Goal: Task Accomplishment & Management: Manage account settings

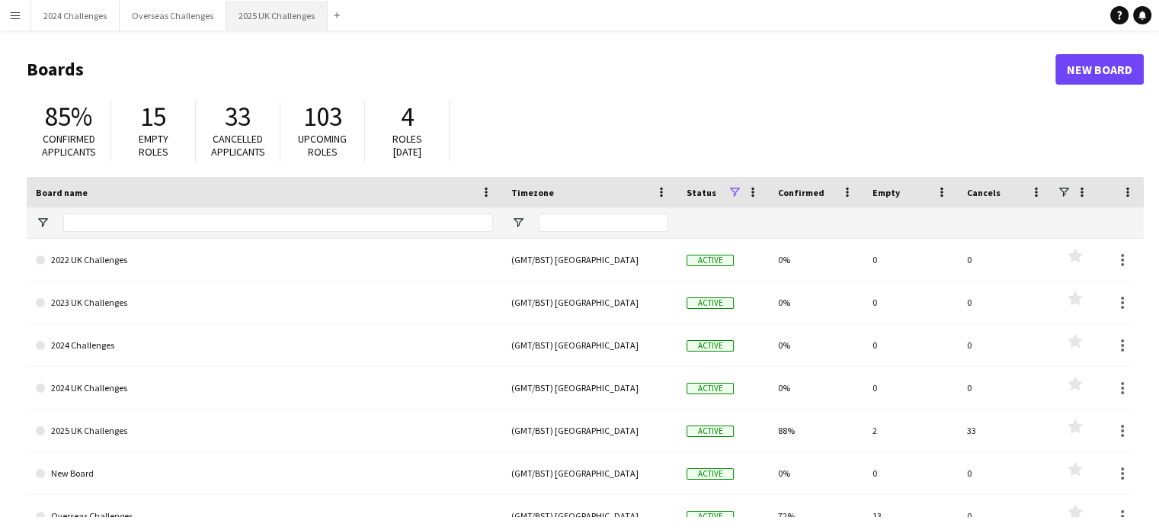
click at [298, 18] on button "2025 UK Challenges Close" at bounding box center [276, 16] width 101 height 30
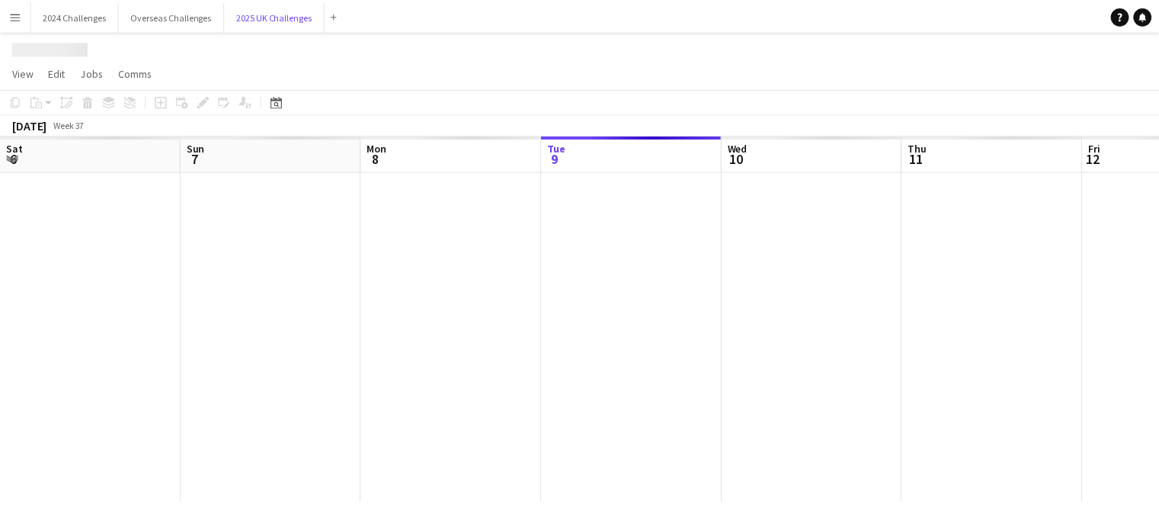
scroll to position [0, 364]
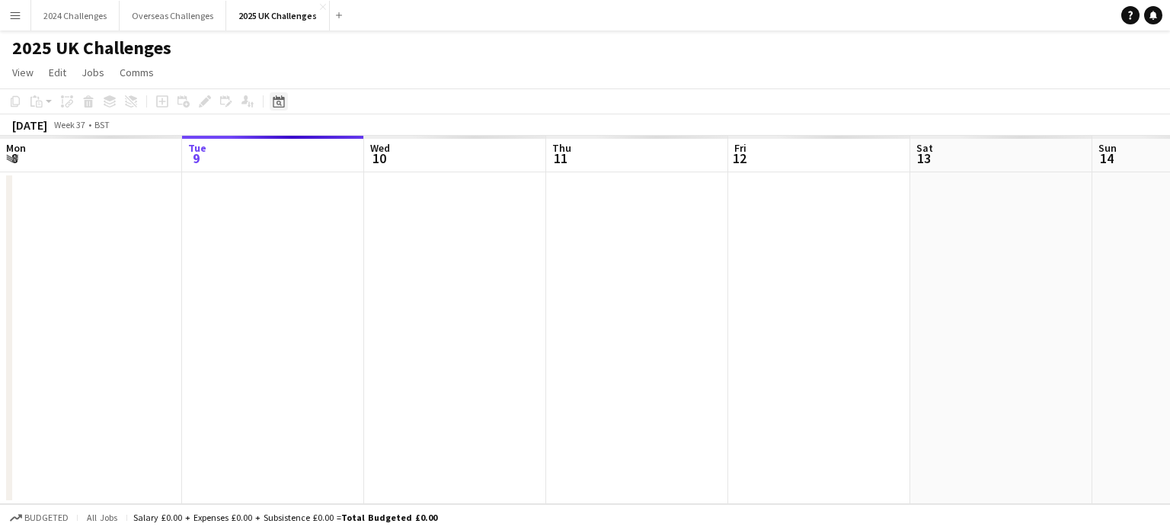
click at [280, 107] on div "Date picker" at bounding box center [279, 101] width 18 height 18
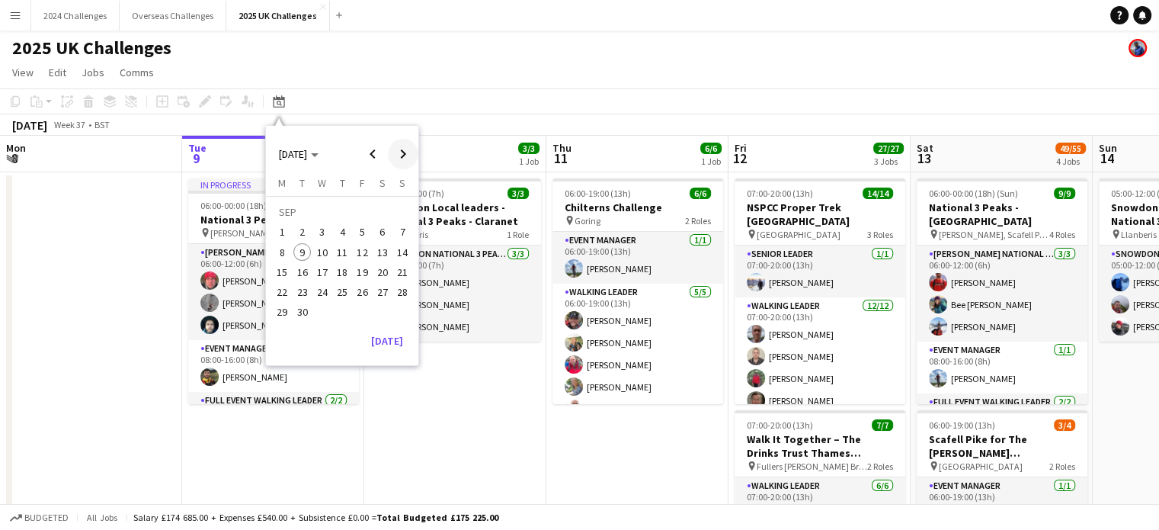
click at [406, 146] on span "Next month" at bounding box center [403, 154] width 30 height 30
click at [360, 248] on span "10" at bounding box center [363, 252] width 18 height 18
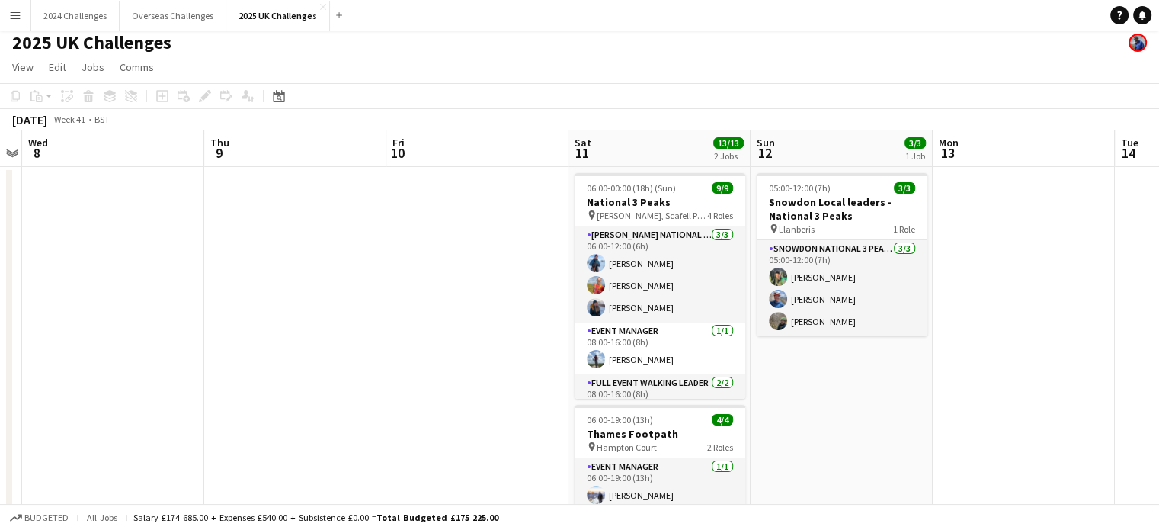
scroll to position [152, 0]
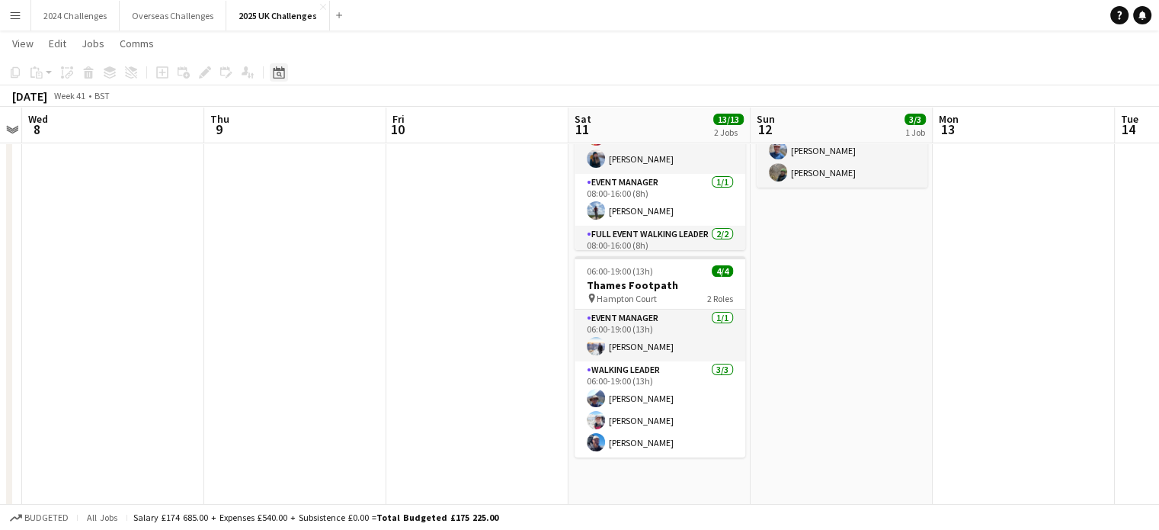
click at [283, 72] on icon "Date picker" at bounding box center [279, 72] width 12 height 12
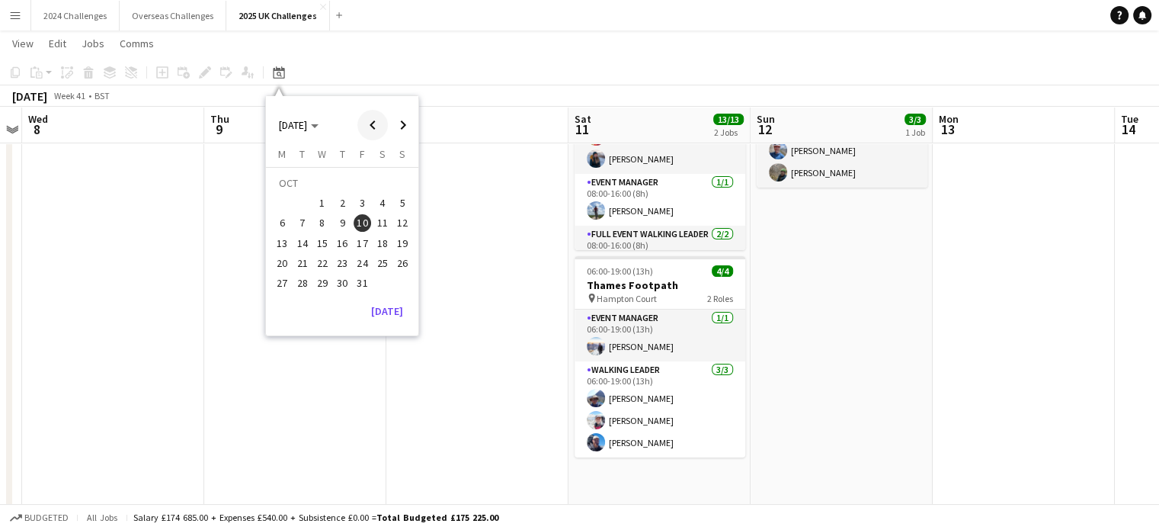
click at [379, 123] on span "Previous month" at bounding box center [372, 125] width 30 height 30
click at [300, 227] on span "9" at bounding box center [302, 223] width 18 height 18
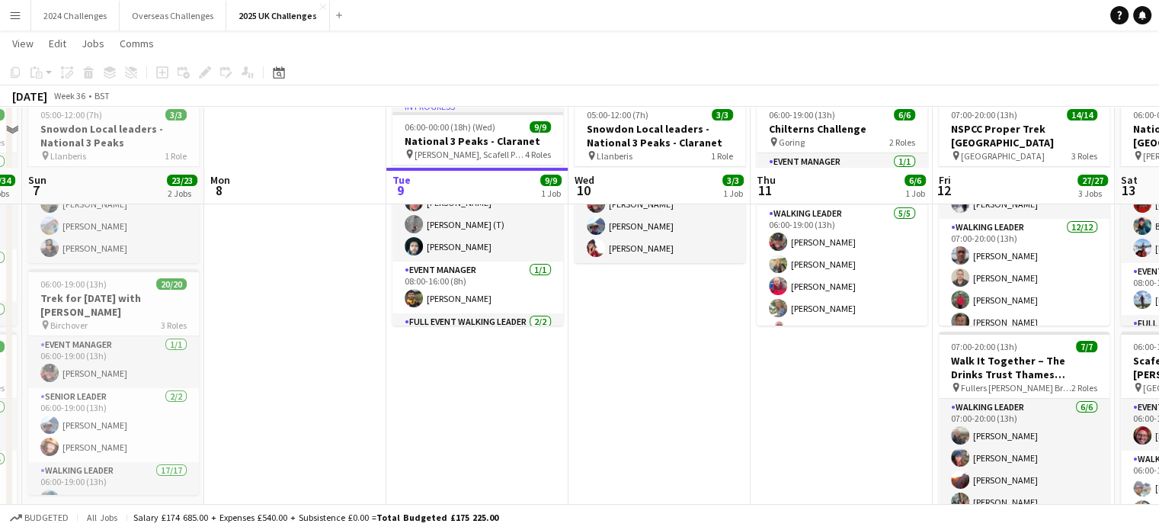
scroll to position [0, 0]
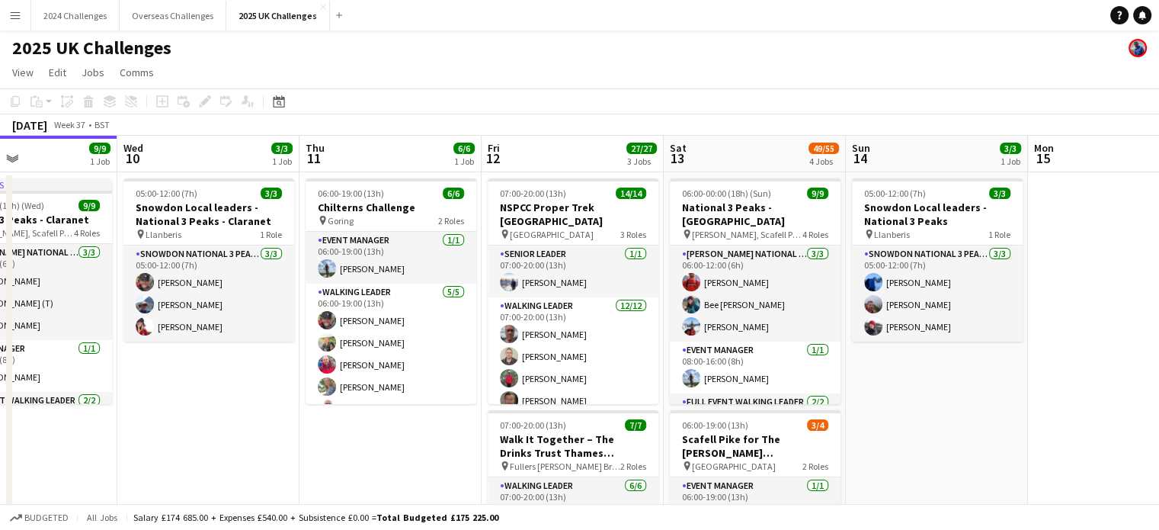
drag, startPoint x: 768, startPoint y: 471, endPoint x: 331, endPoint y: 472, distance: 436.6
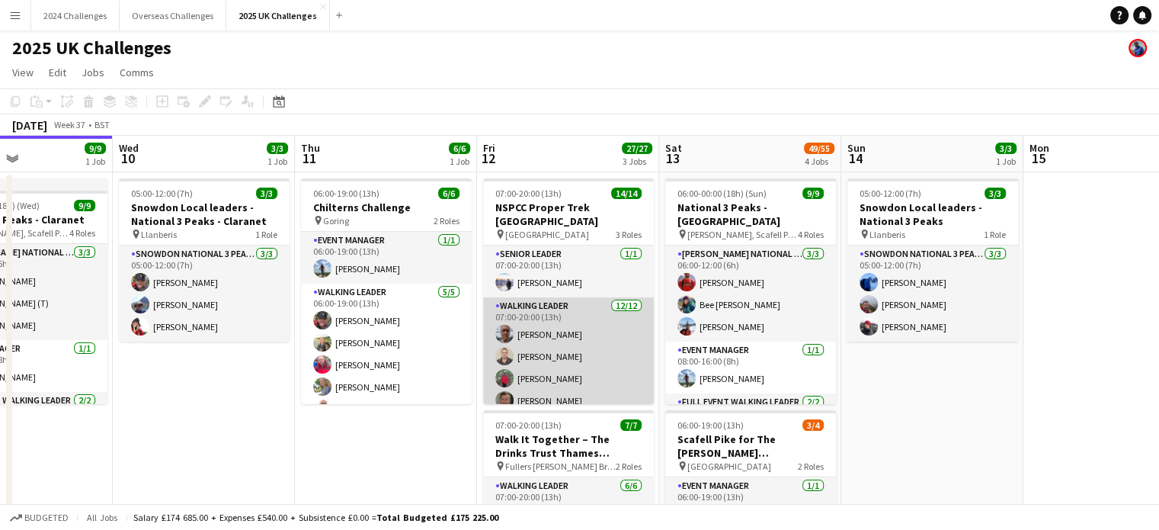
click at [562, 368] on app-card-role "Walking Leader [DATE] 07:00-20:00 (13h) [PERSON_NAME] [PERSON_NAME] [PERSON_NAM…" at bounding box center [568, 444] width 171 height 295
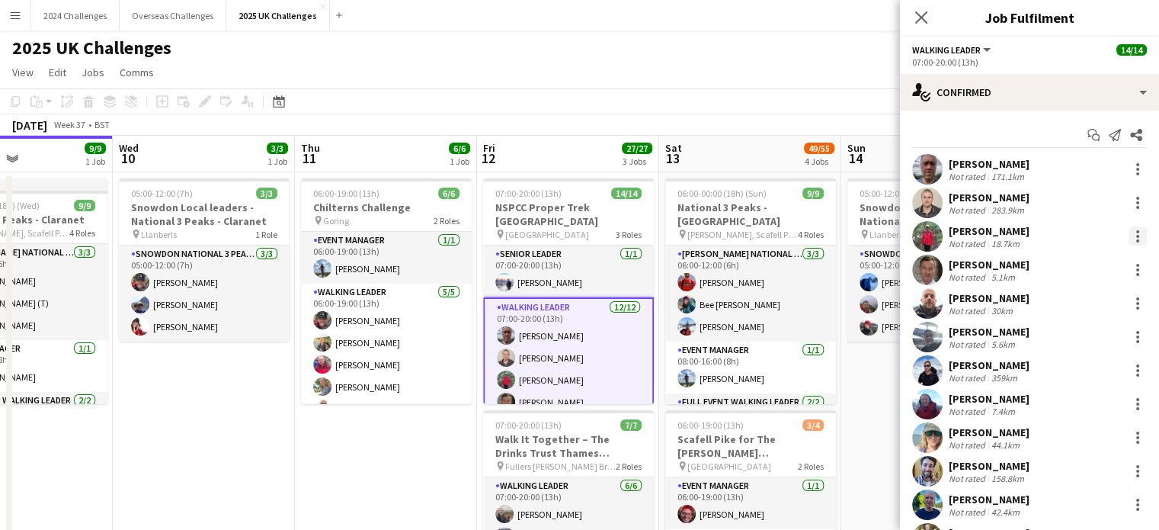
click at [1136, 235] on div at bounding box center [1137, 236] width 3 height 3
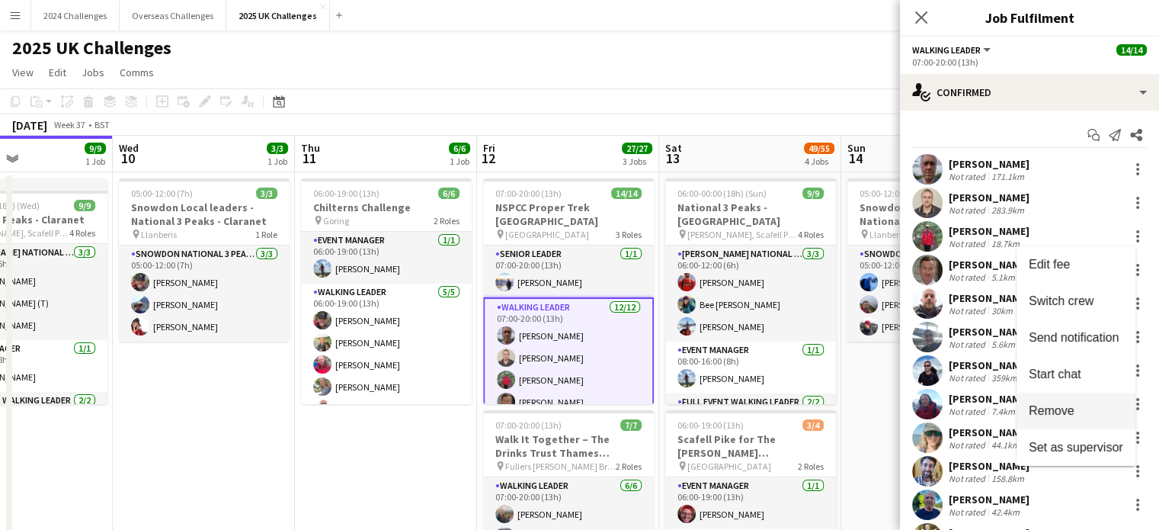
click at [1065, 399] on button "Remove" at bounding box center [1076, 410] width 119 height 37
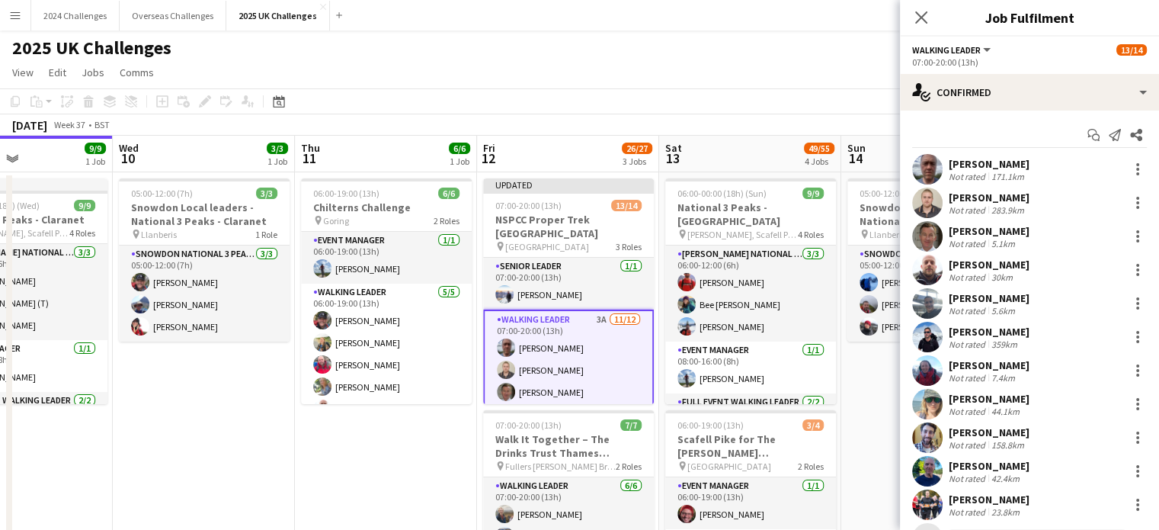
click at [849, 73] on app-page-menu "View Day view expanded Day view collapsed Month view Date picker Jump to [DATE]…" at bounding box center [579, 73] width 1159 height 29
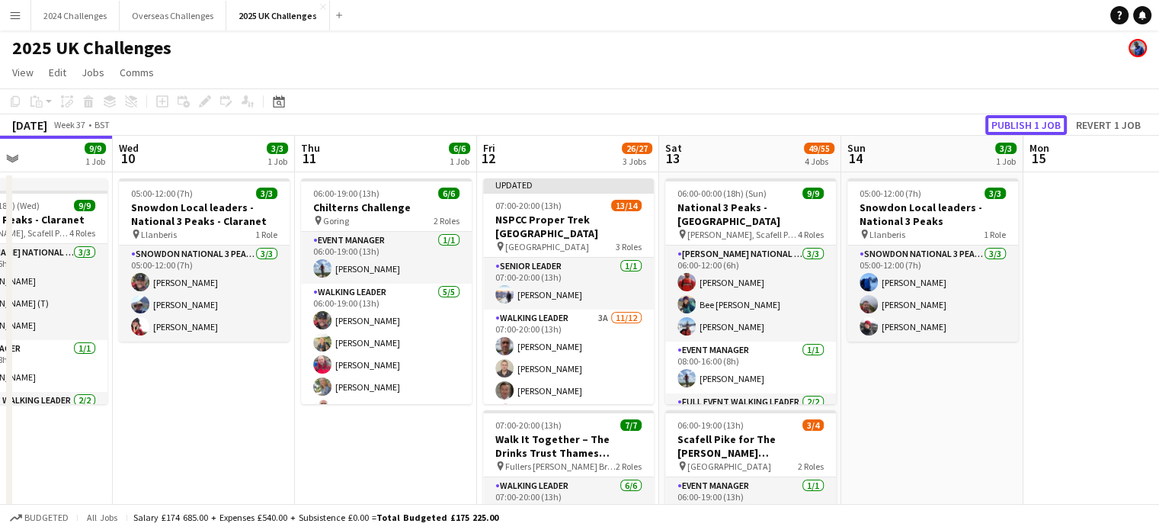
click at [1040, 121] on button "Publish 1 job" at bounding box center [1026, 125] width 82 height 20
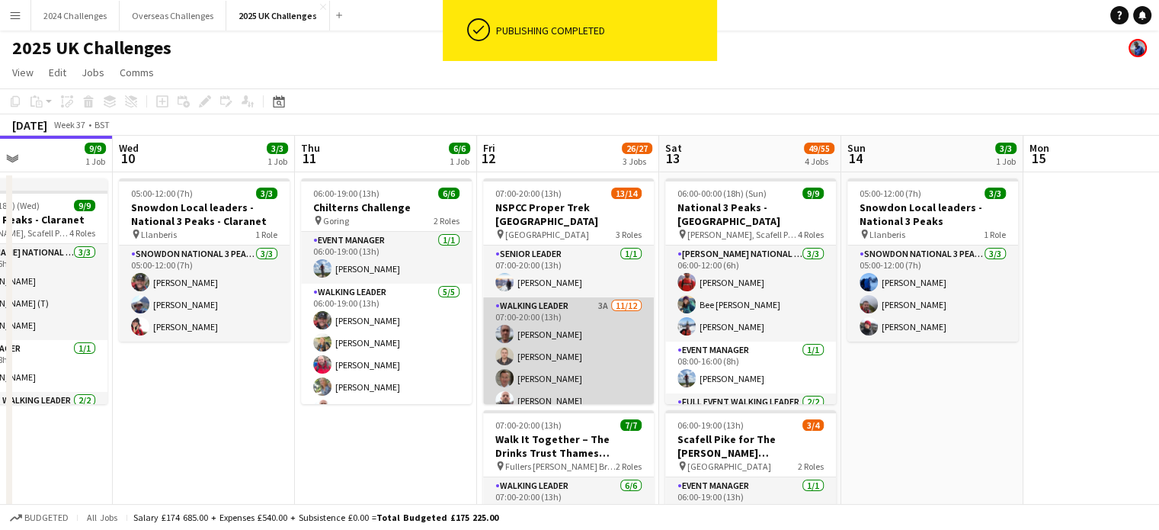
click at [565, 297] on app-card-role "Walking Leader 3A [DATE] 07:00-20:00 (13h) [PERSON_NAME] [PERSON_NAME] [PERSON_…" at bounding box center [568, 444] width 171 height 295
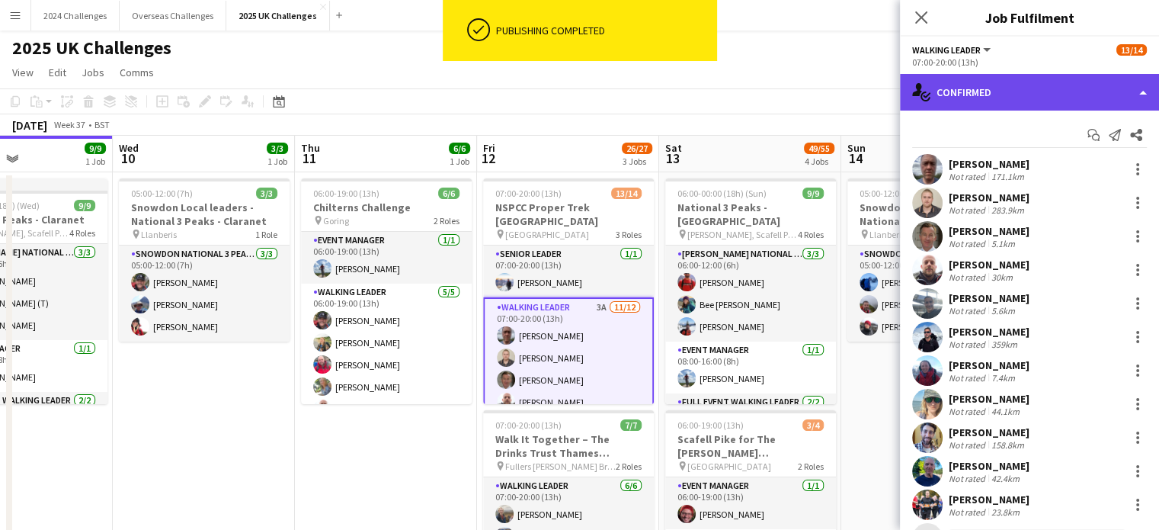
click at [1046, 75] on div "single-neutral-actions-check-2 Confirmed" at bounding box center [1029, 92] width 259 height 37
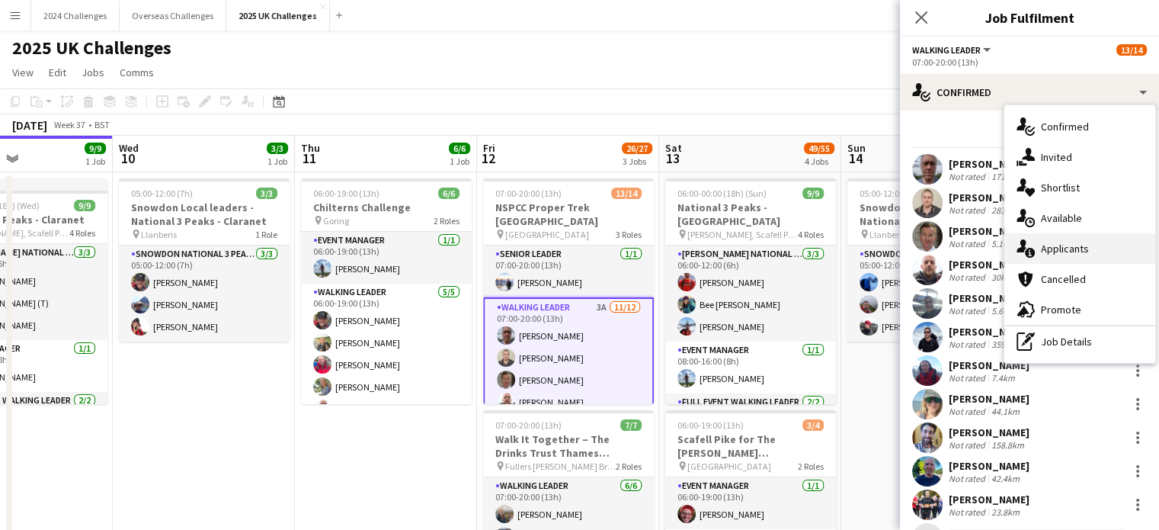
click at [1100, 249] on div "single-neutral-actions-information Applicants" at bounding box center [1079, 248] width 151 height 30
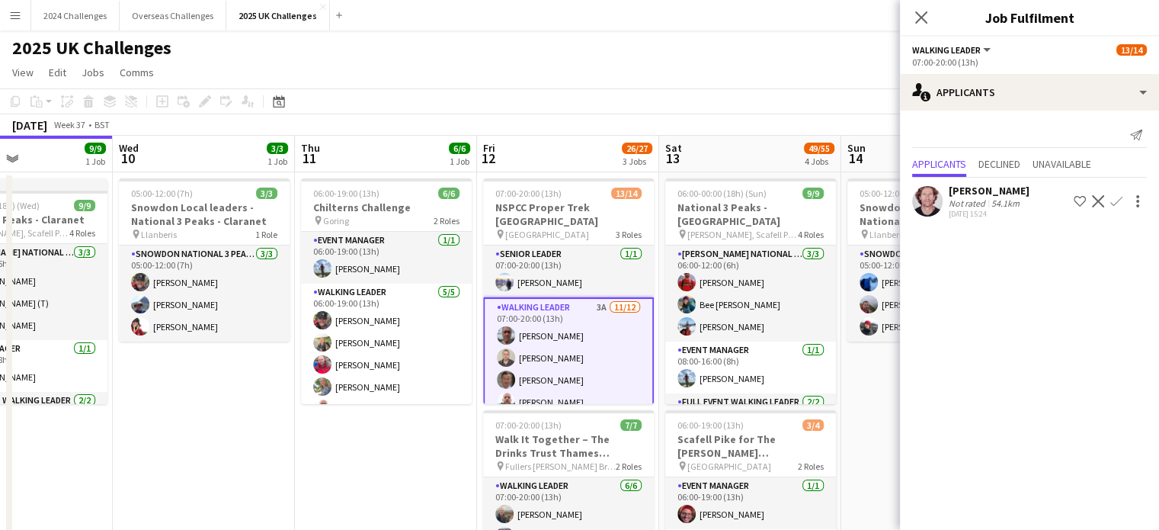
click at [975, 207] on div "Not rated" at bounding box center [969, 202] width 40 height 11
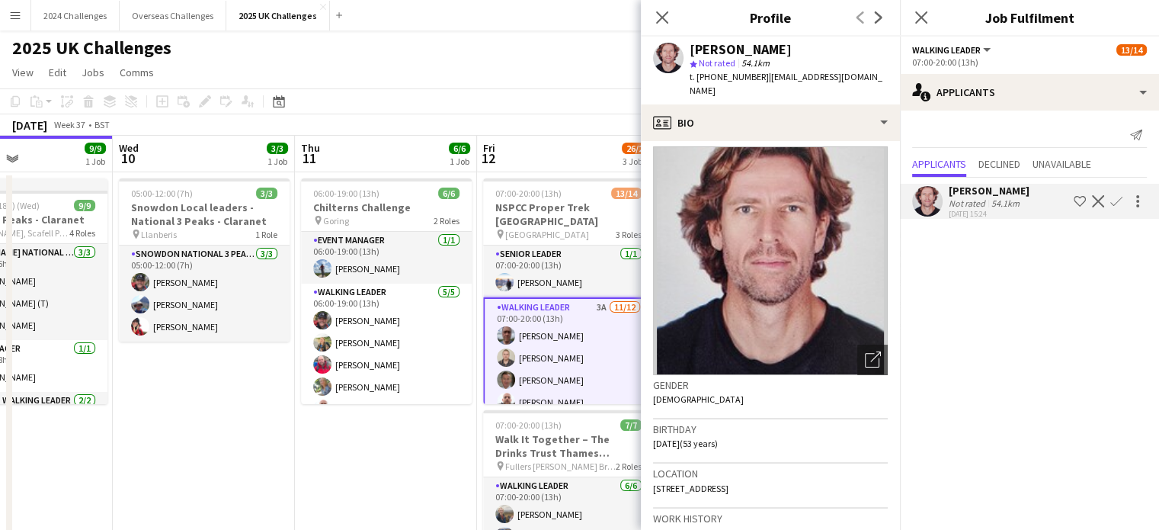
scroll to position [0, 0]
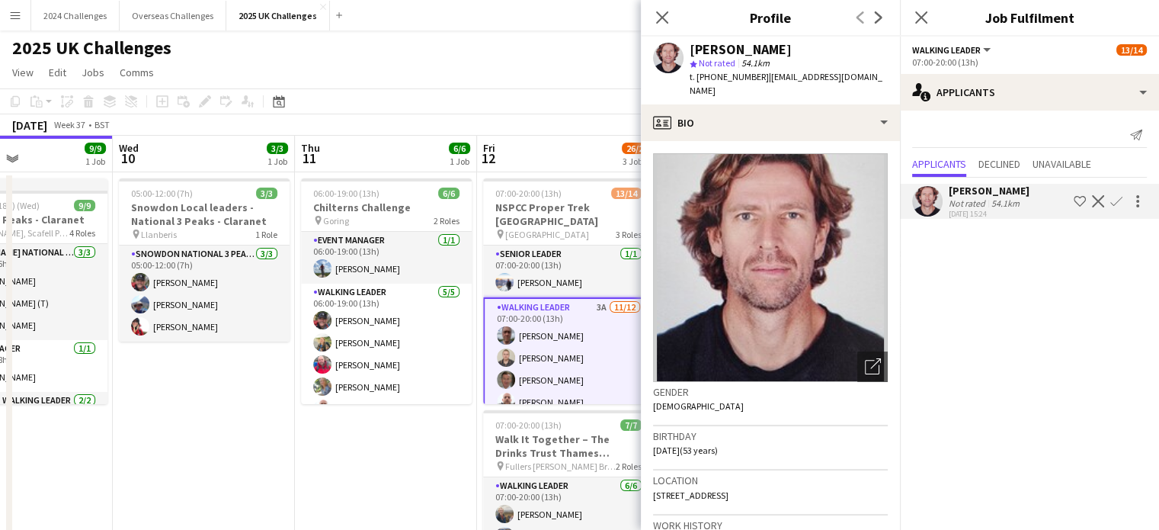
click at [564, 57] on div "2025 UK Challenges" at bounding box center [579, 44] width 1159 height 29
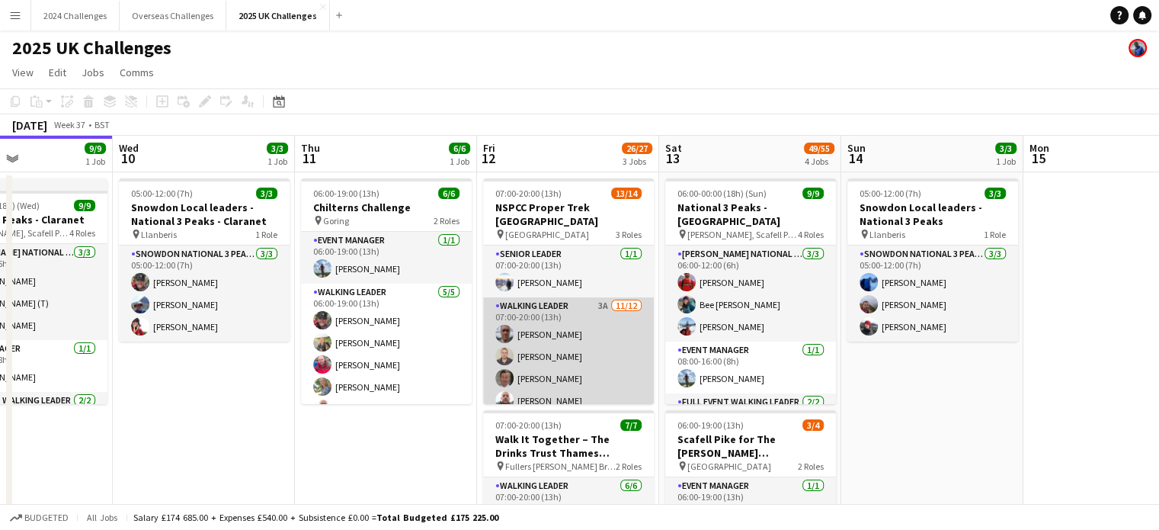
click at [517, 297] on app-card-role "Walking Leader 3A [DATE] 07:00-20:00 (13h) [PERSON_NAME] [PERSON_NAME] [PERSON_…" at bounding box center [568, 444] width 171 height 295
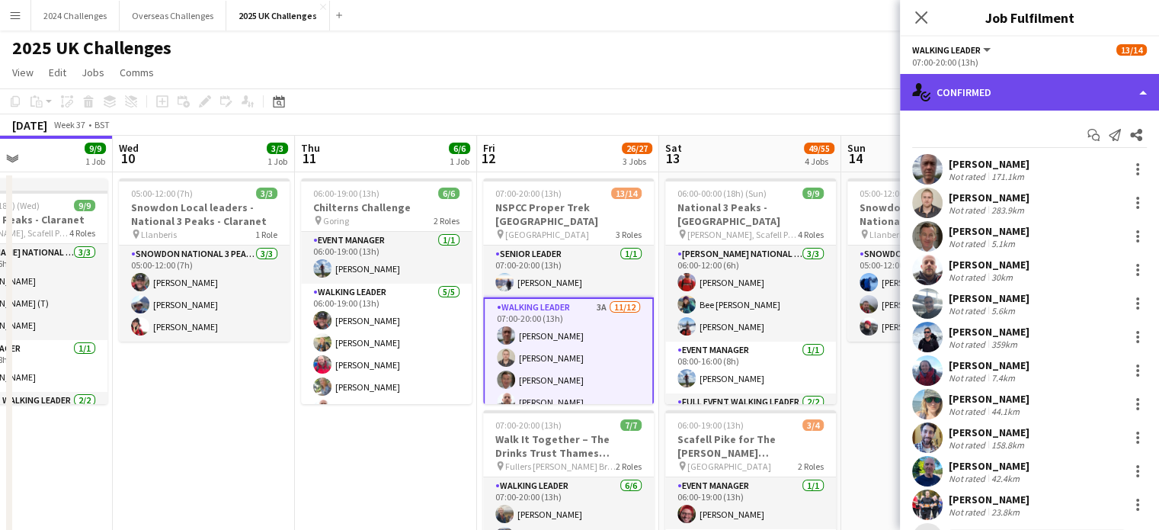
click at [1018, 88] on div "single-neutral-actions-check-2 Confirmed" at bounding box center [1029, 92] width 259 height 37
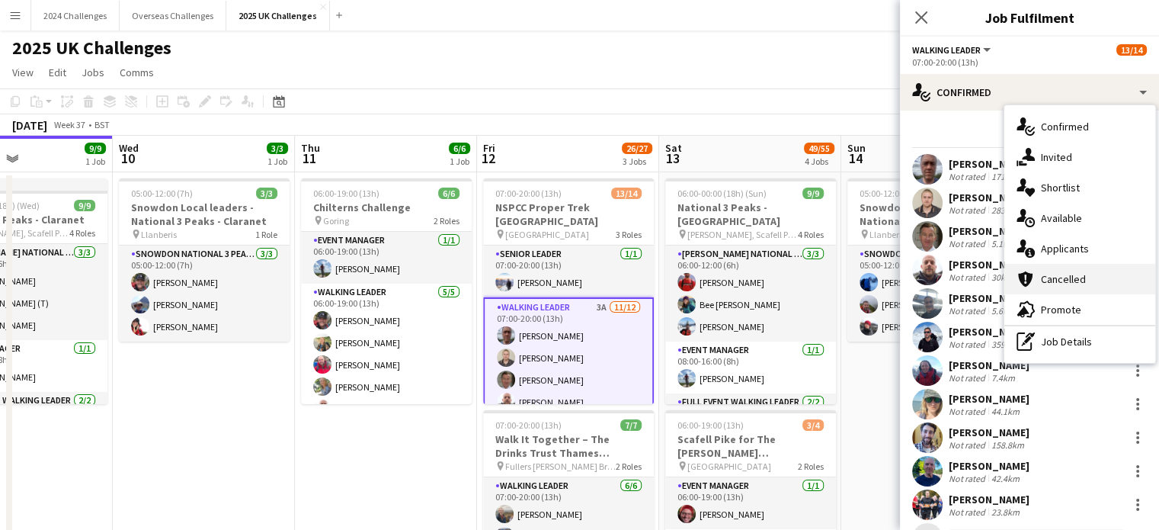
click at [1074, 281] on span "Cancelled" at bounding box center [1063, 279] width 45 height 14
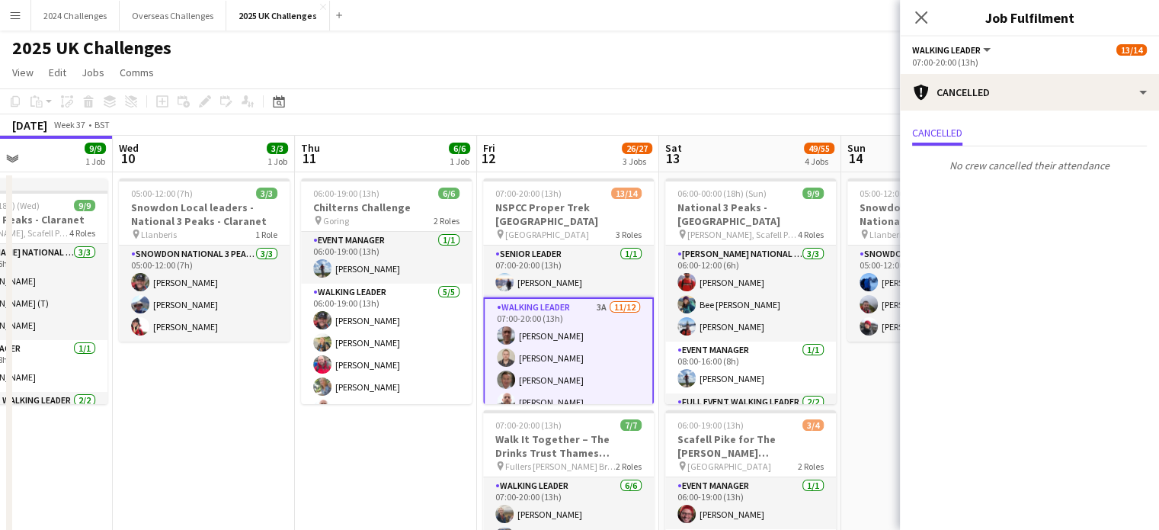
click at [592, 99] on app-toolbar "Copy Paste Paste Ctrl+V Paste with crew Ctrl+Shift+V Paste linked Job [GEOGRAPH…" at bounding box center [579, 101] width 1159 height 26
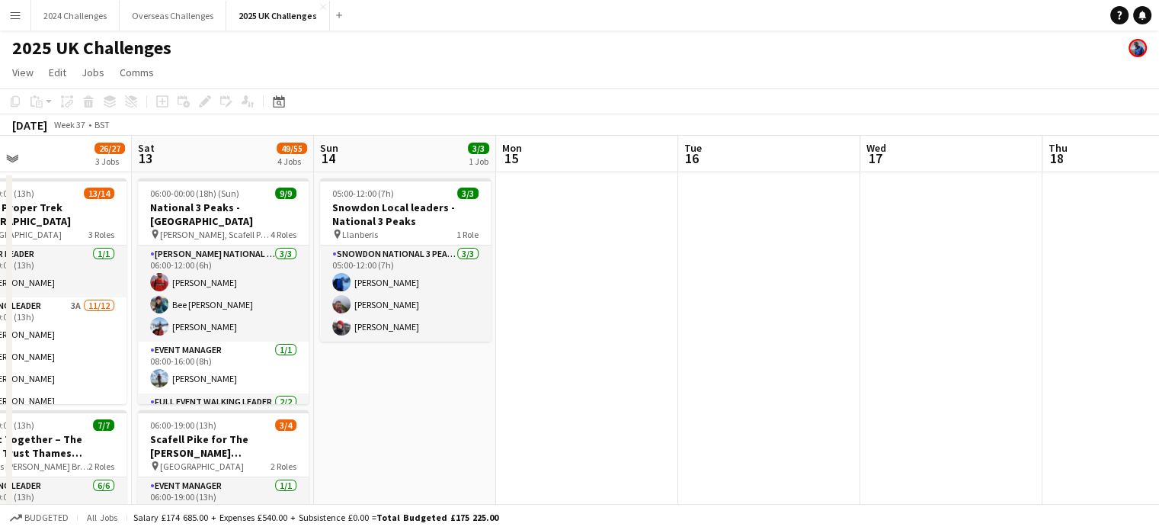
drag, startPoint x: 690, startPoint y: 437, endPoint x: 243, endPoint y: 426, distance: 447.4
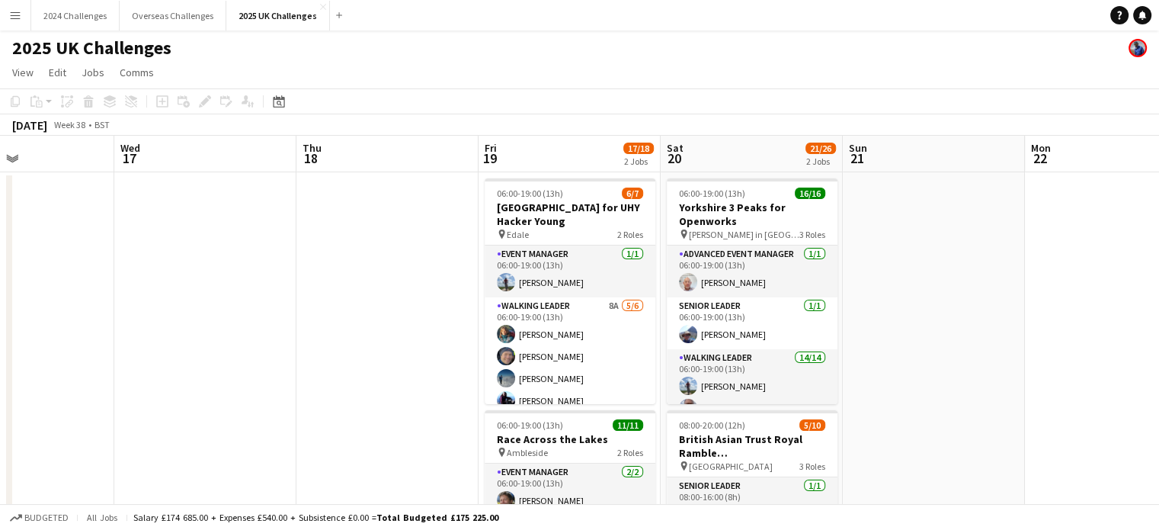
drag, startPoint x: 832, startPoint y: 335, endPoint x: 352, endPoint y: 335, distance: 480.1
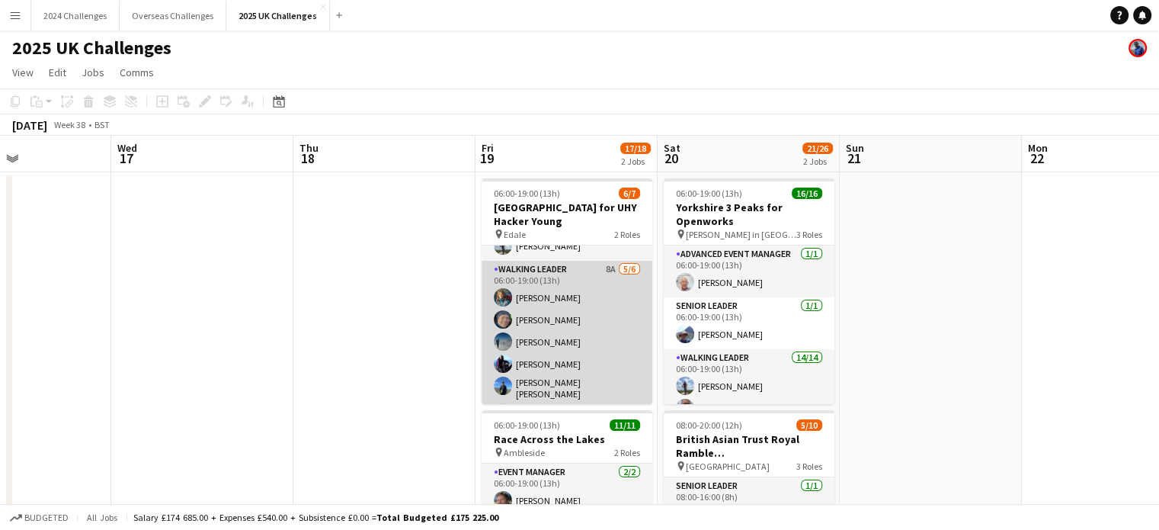
scroll to position [55, 0]
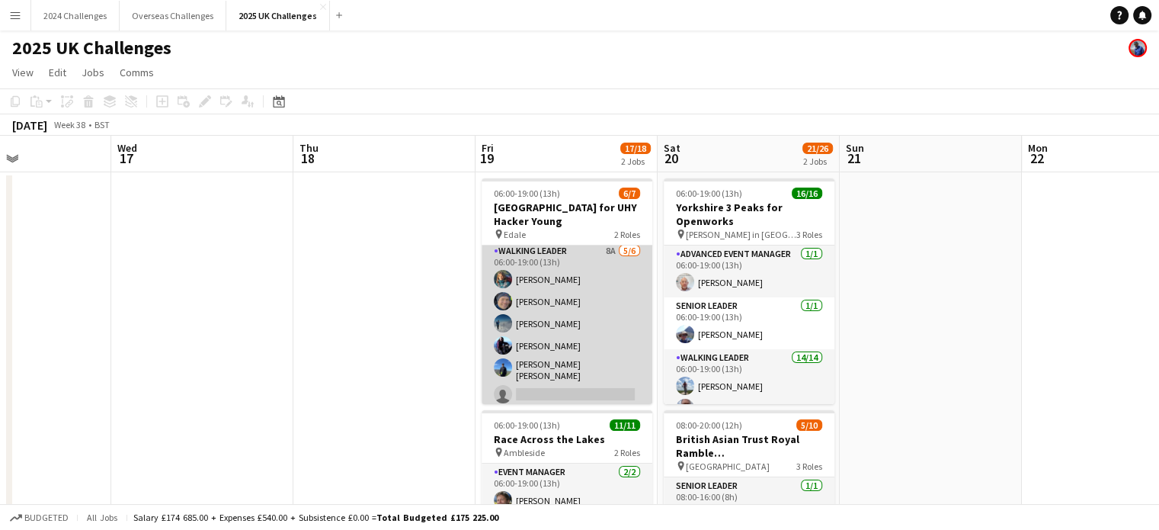
click at [533, 249] on app-card-role "Walking Leader 8A [DATE] 06:00-19:00 (13h) [PERSON_NAME] [PERSON_NAME] [PERSON_…" at bounding box center [567, 325] width 171 height 167
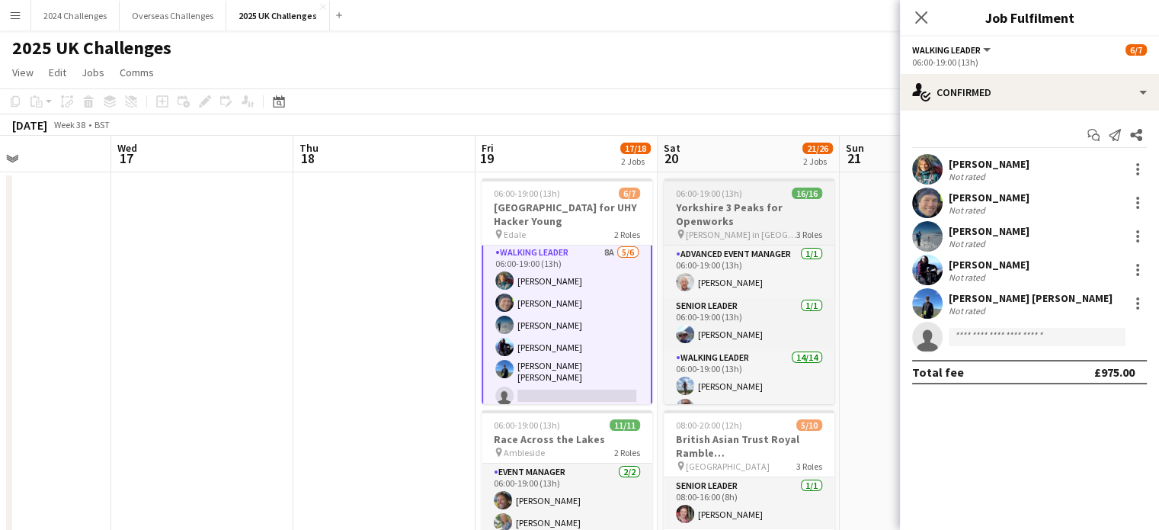
scroll to position [56, 0]
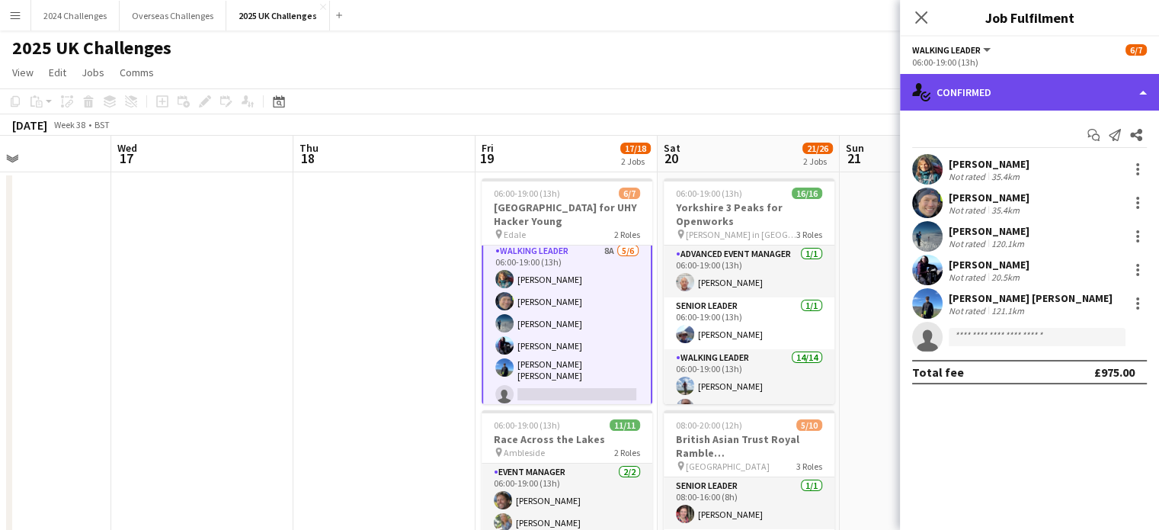
click at [1028, 94] on div "single-neutral-actions-check-2 Confirmed" at bounding box center [1029, 92] width 259 height 37
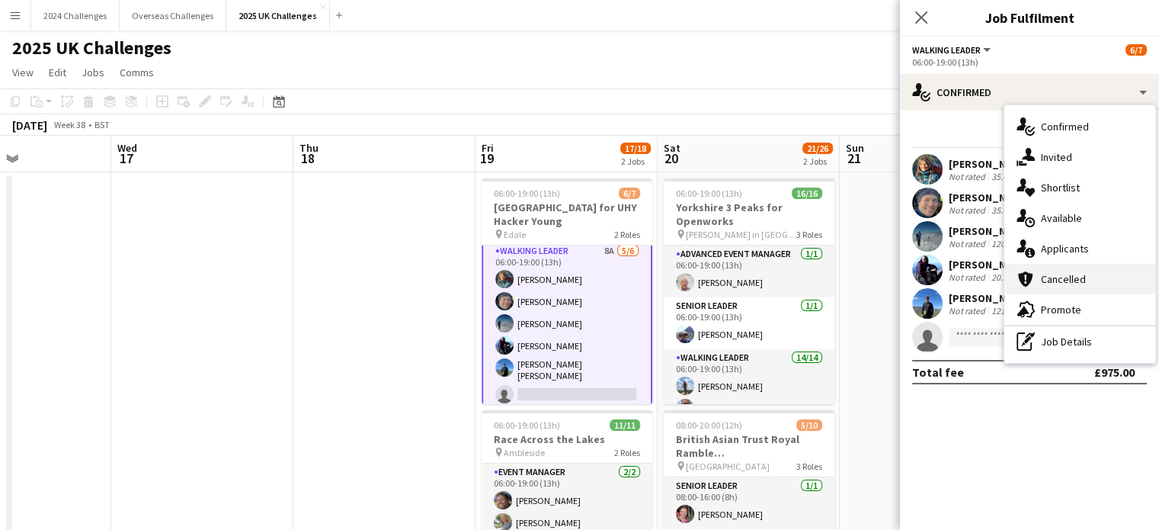
click at [1089, 279] on div "cancellation Cancelled" at bounding box center [1079, 279] width 151 height 30
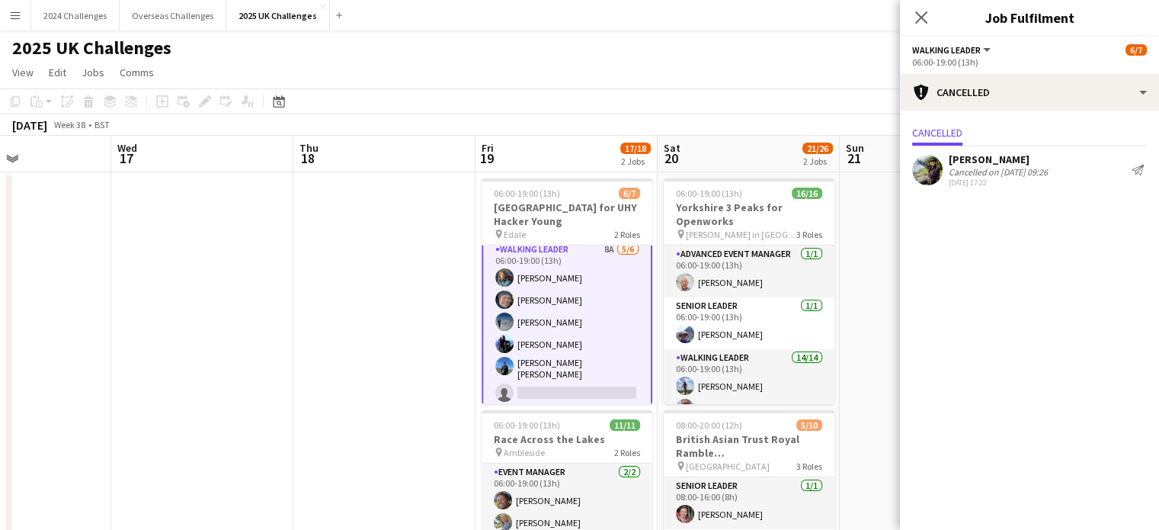
scroll to position [0, 0]
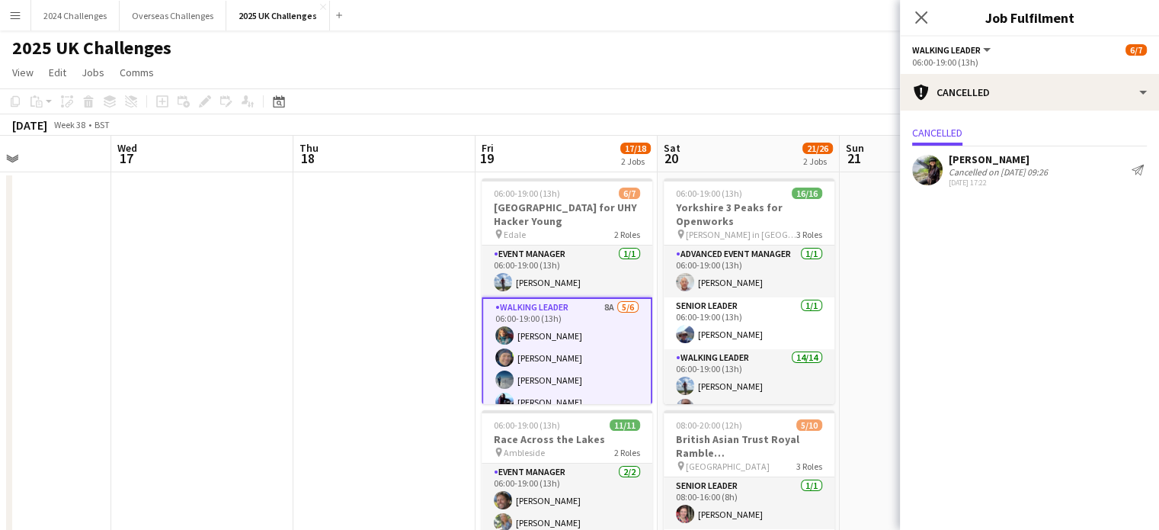
click at [530, 305] on app-card-role "Walking Leader 8A [DATE] 06:00-19:00 (13h) [PERSON_NAME] [PERSON_NAME] [PERSON_…" at bounding box center [567, 382] width 171 height 170
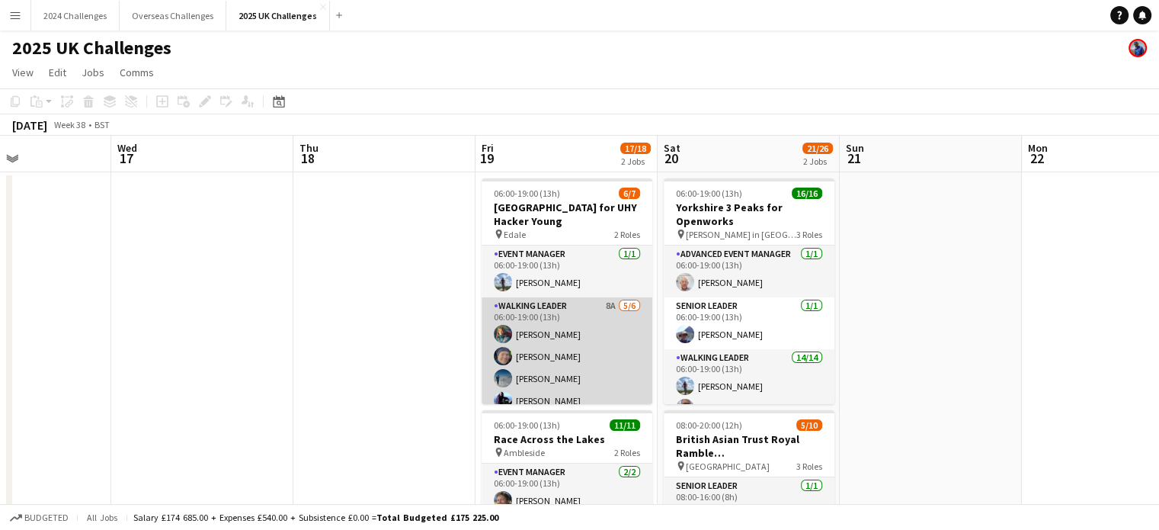
click at [533, 311] on app-card-role "Walking Leader 8A [DATE] 06:00-19:00 (13h) [PERSON_NAME] [PERSON_NAME] [PERSON_…" at bounding box center [567, 380] width 171 height 167
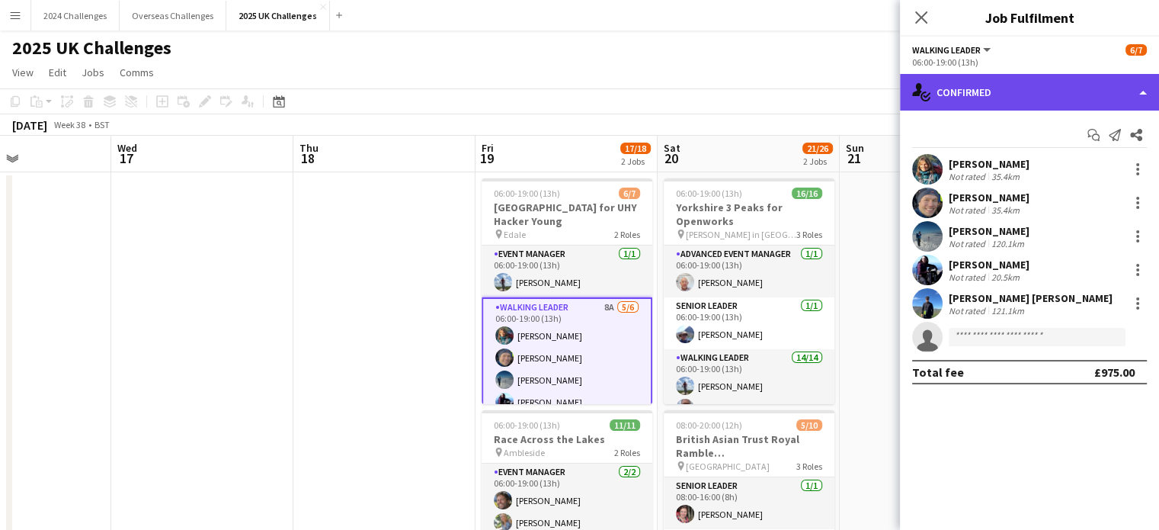
click at [1011, 91] on div "single-neutral-actions-check-2 Confirmed" at bounding box center [1029, 92] width 259 height 37
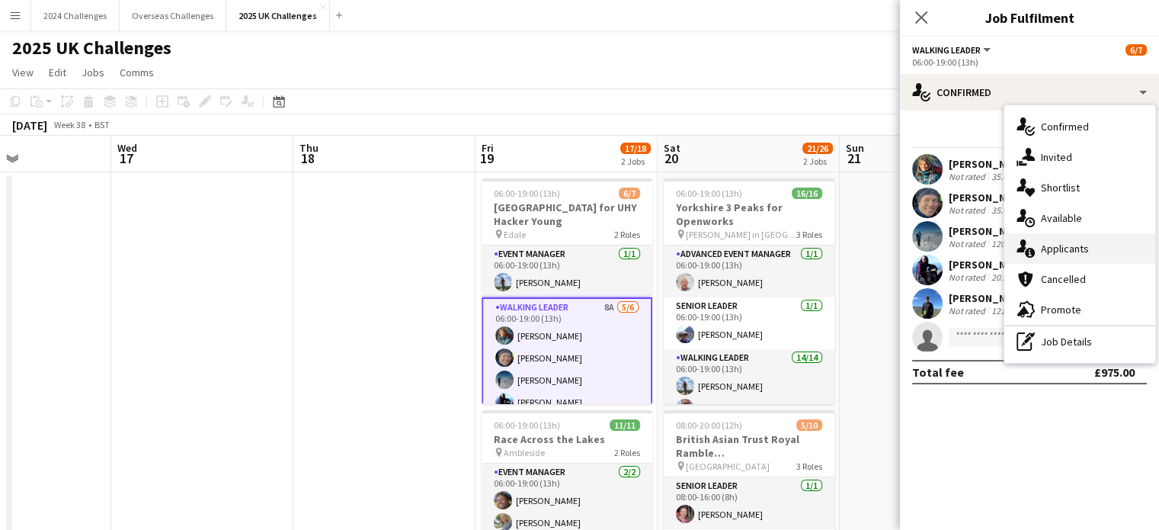
click at [1073, 255] on span "Applicants" at bounding box center [1065, 249] width 48 height 14
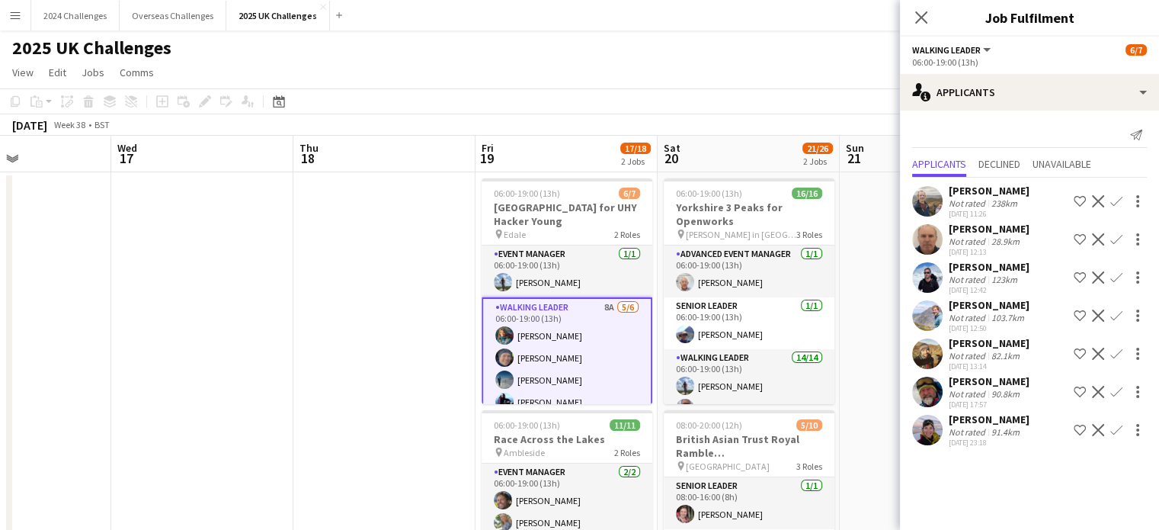
click at [1115, 429] on app-icon "Confirm" at bounding box center [1116, 430] width 12 height 12
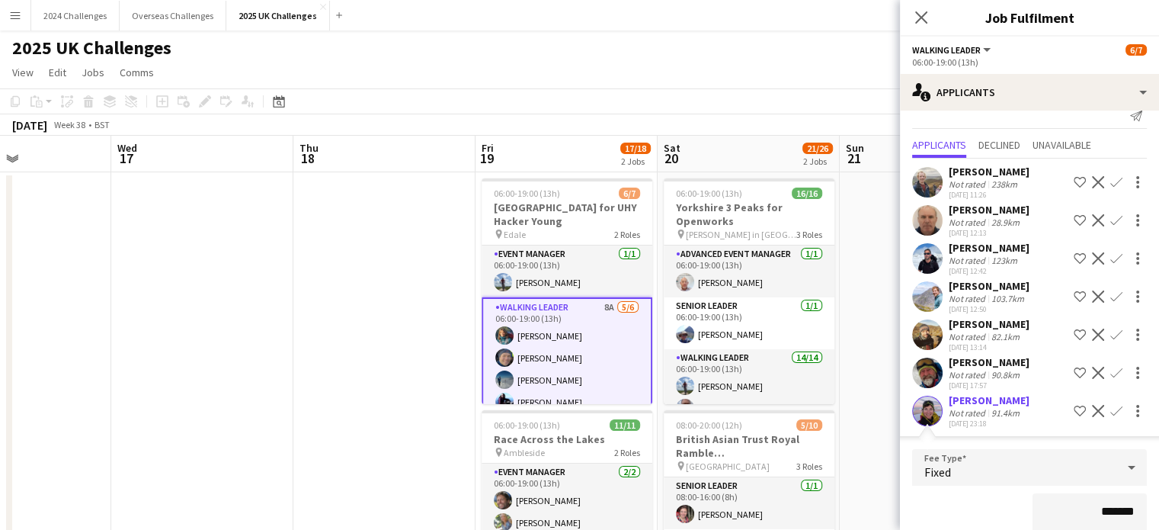
scroll to position [232, 0]
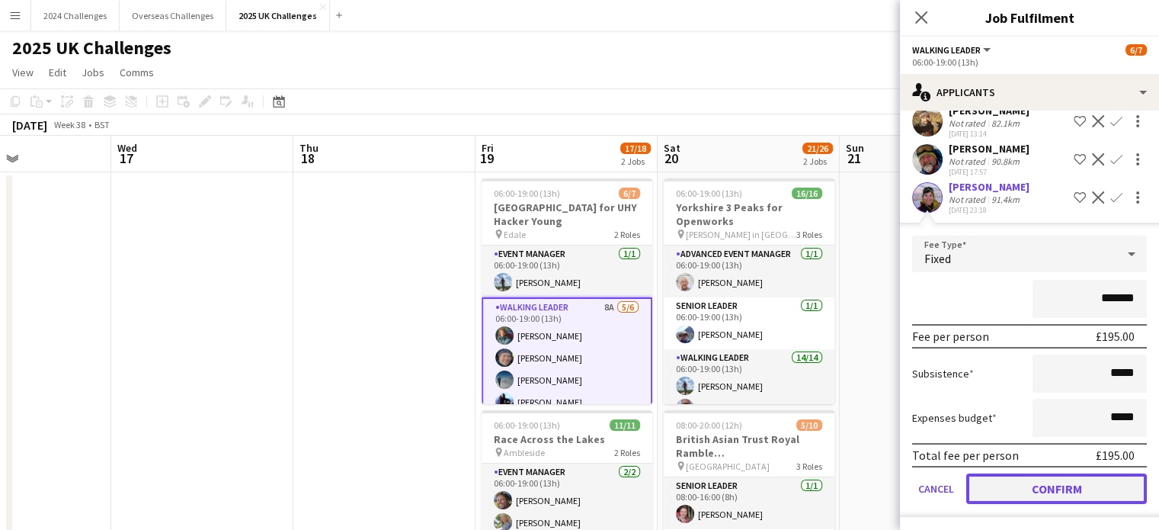
click at [1075, 481] on button "Confirm" at bounding box center [1056, 488] width 181 height 30
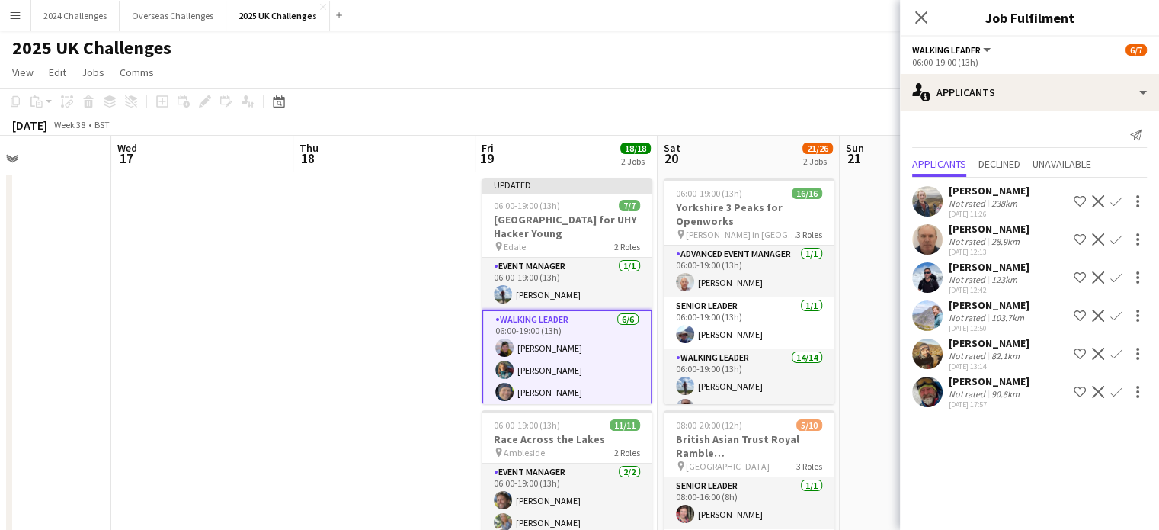
click at [802, 60] on app-page-menu "View Day view expanded Day view collapsed Month view Date picker Jump to [DATE]…" at bounding box center [579, 73] width 1159 height 29
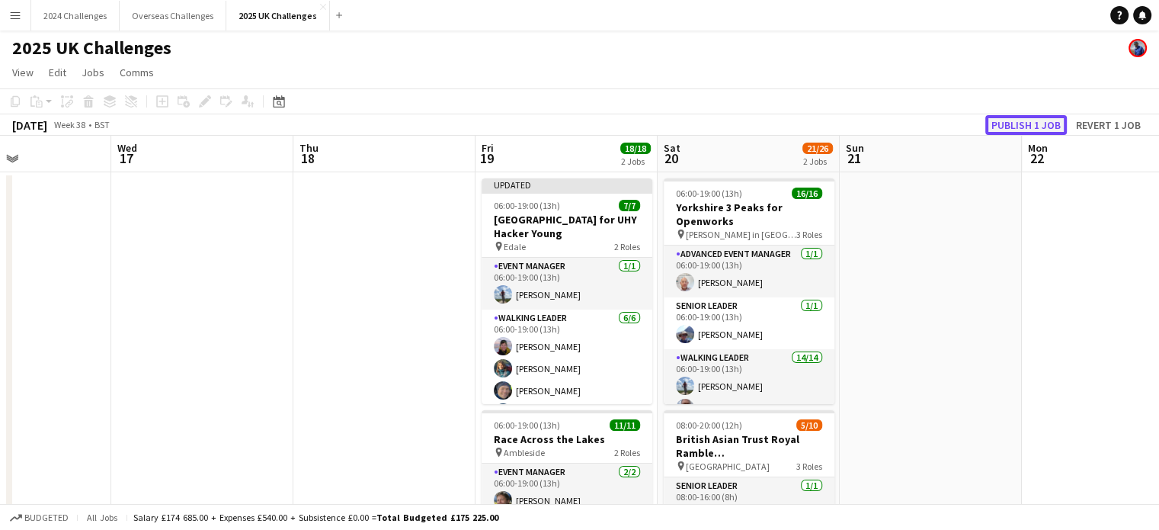
click at [1029, 125] on button "Publish 1 job" at bounding box center [1026, 125] width 82 height 20
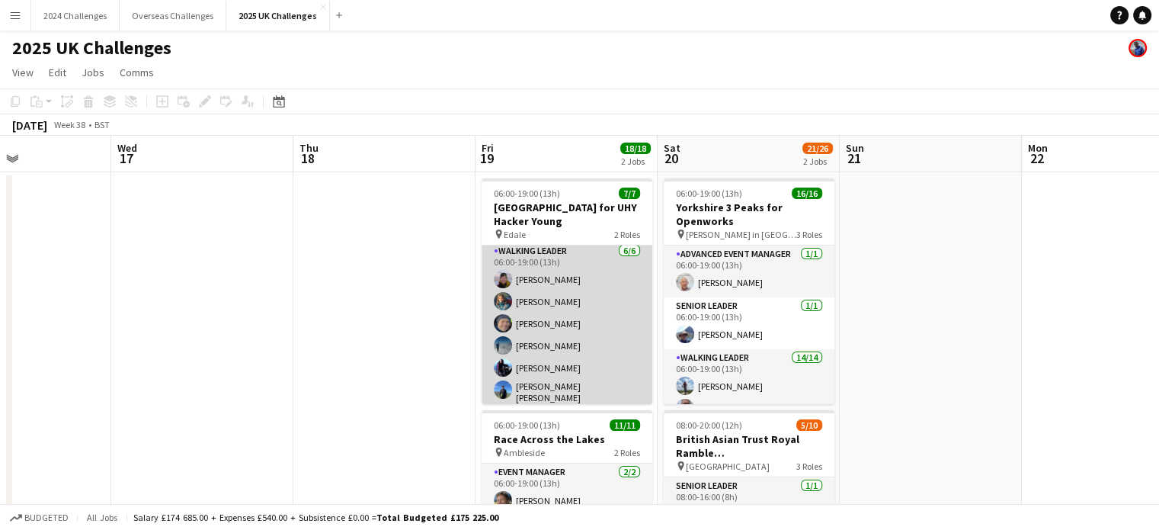
click at [552, 278] on app-card-role "Walking Leader [DATE] 06:00-19:00 (13h) [PERSON_NAME] [PERSON_NAME] [PERSON_NAM…" at bounding box center [567, 325] width 171 height 167
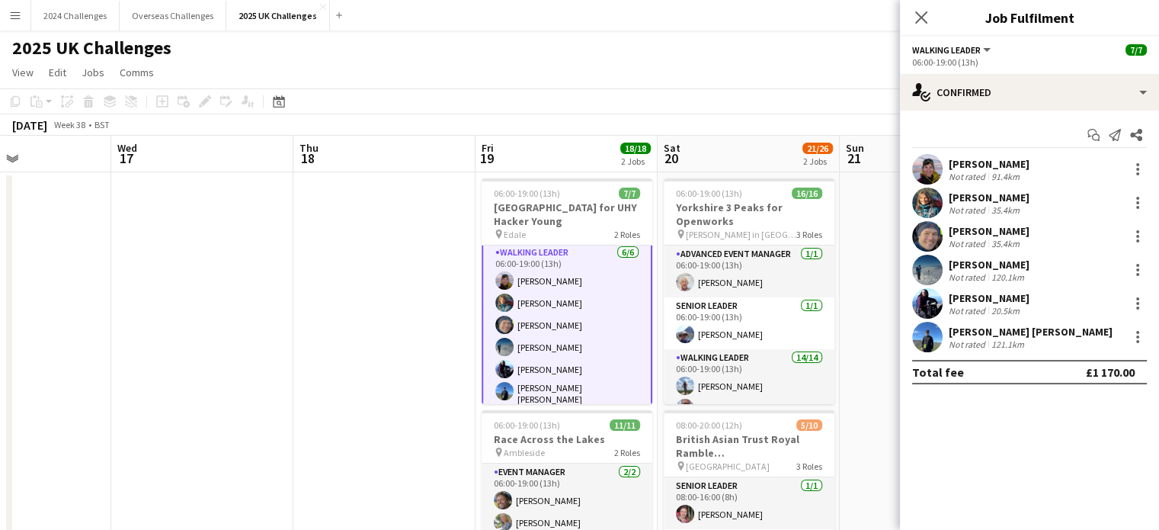
scroll to position [56, 0]
click at [985, 168] on div "[PERSON_NAME]" at bounding box center [989, 164] width 81 height 14
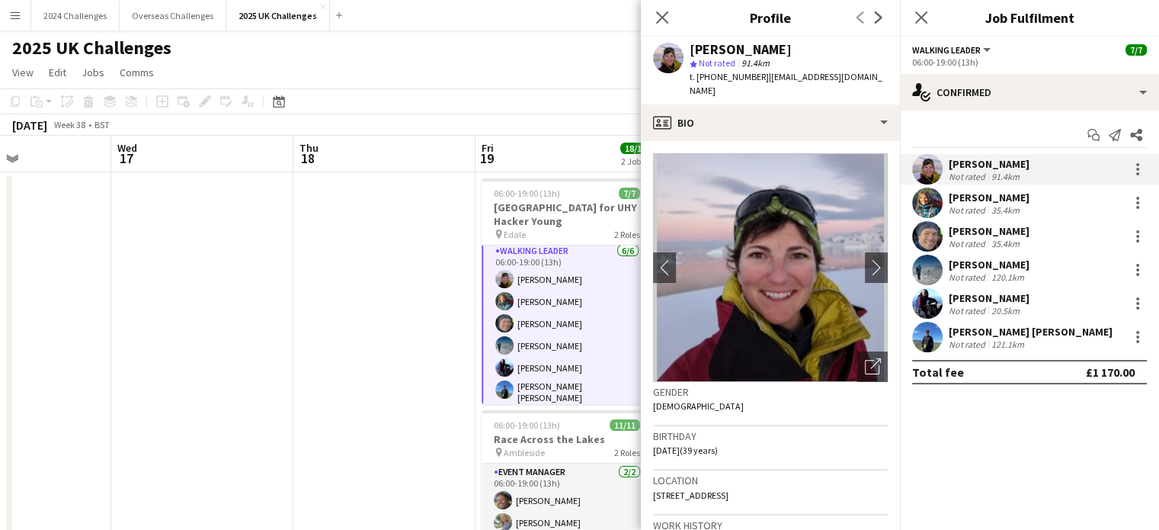
drag, startPoint x: 760, startPoint y: 78, endPoint x: 712, endPoint y: 75, distance: 48.9
click at [712, 75] on span "t. [PHONE_NUMBER]" at bounding box center [729, 76] width 79 height 11
copy span "07580551287"
click at [504, 60] on app-page-menu "View Day view expanded Day view collapsed Month view Date picker Jump to [DATE]…" at bounding box center [579, 73] width 1159 height 29
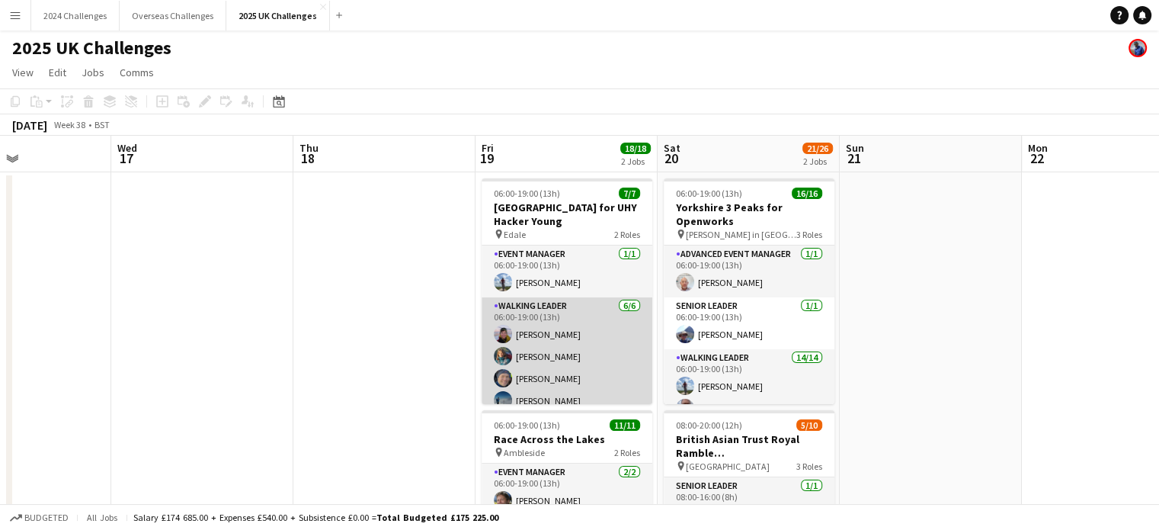
scroll to position [55, 0]
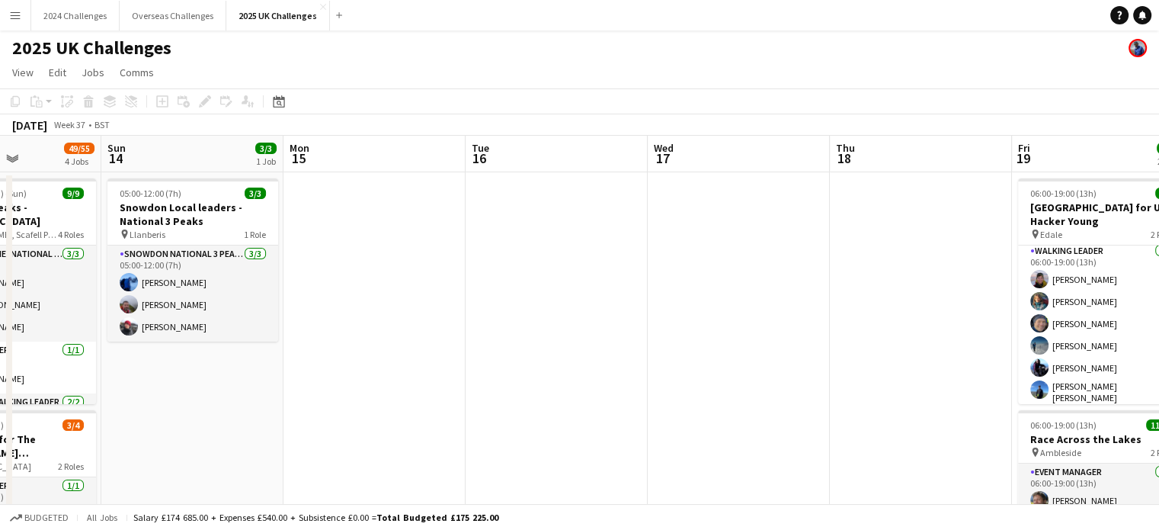
drag, startPoint x: 201, startPoint y: 277, endPoint x: 738, endPoint y: 282, distance: 536.5
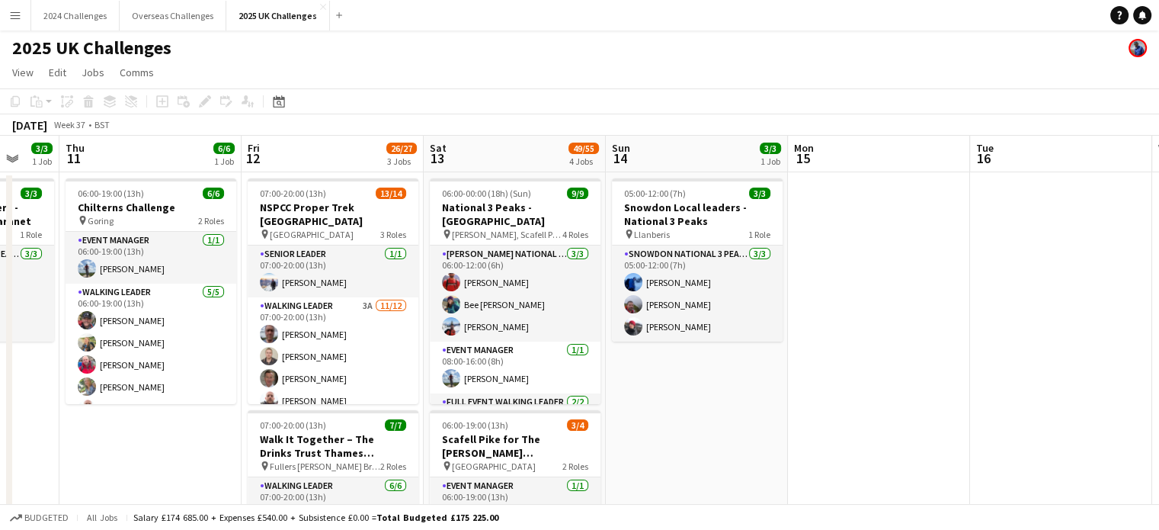
drag, startPoint x: 642, startPoint y: 277, endPoint x: 822, endPoint y: 274, distance: 179.8
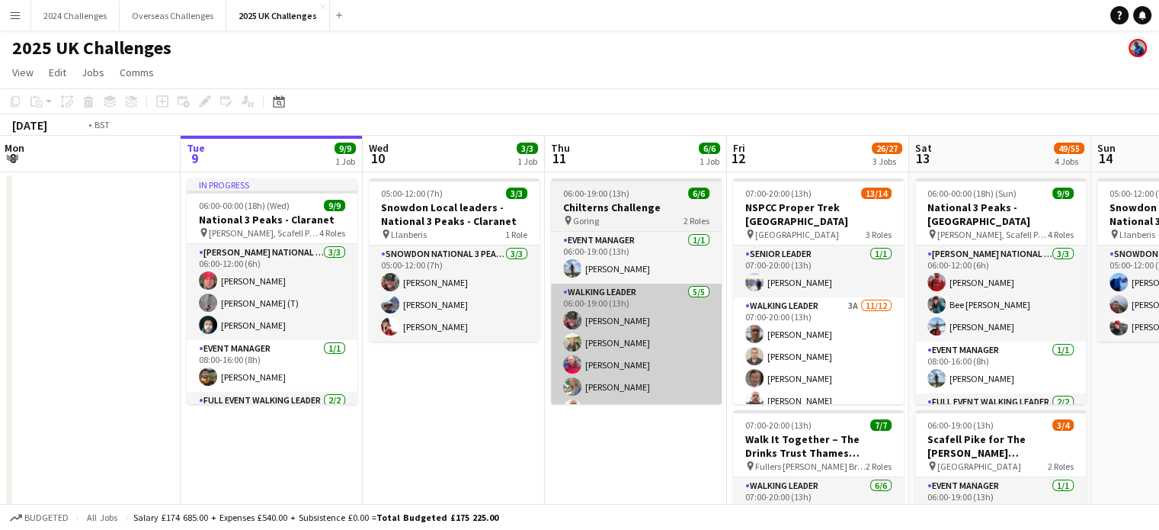
scroll to position [0, 363]
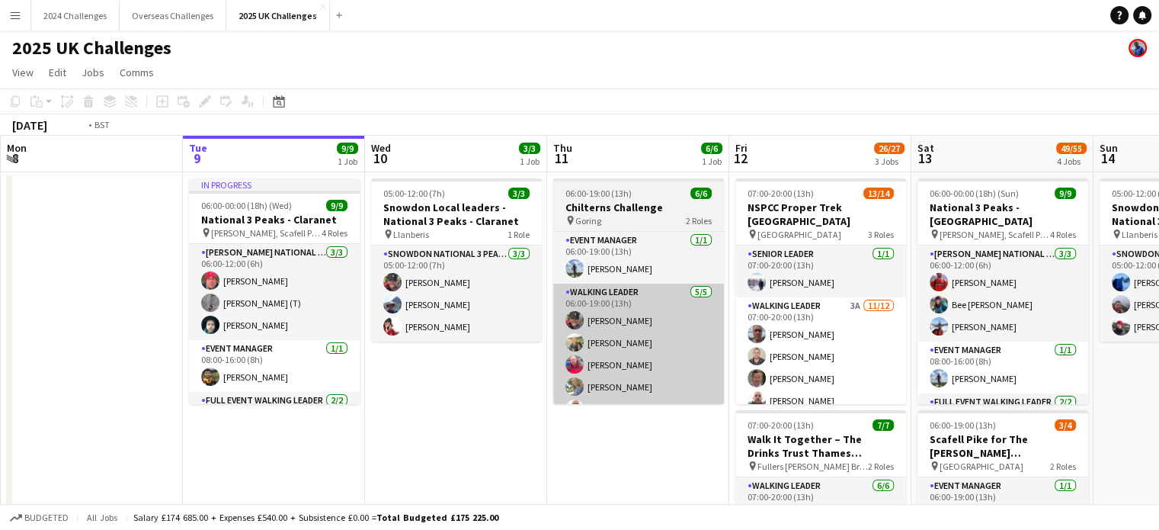
drag, startPoint x: 115, startPoint y: 409, endPoint x: 594, endPoint y: 389, distance: 479.0
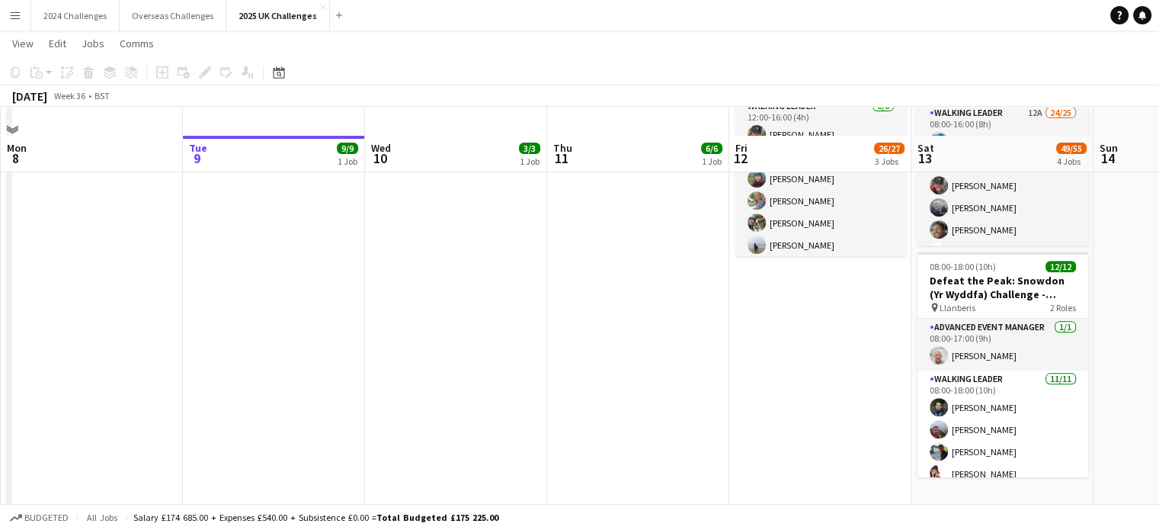
scroll to position [684, 0]
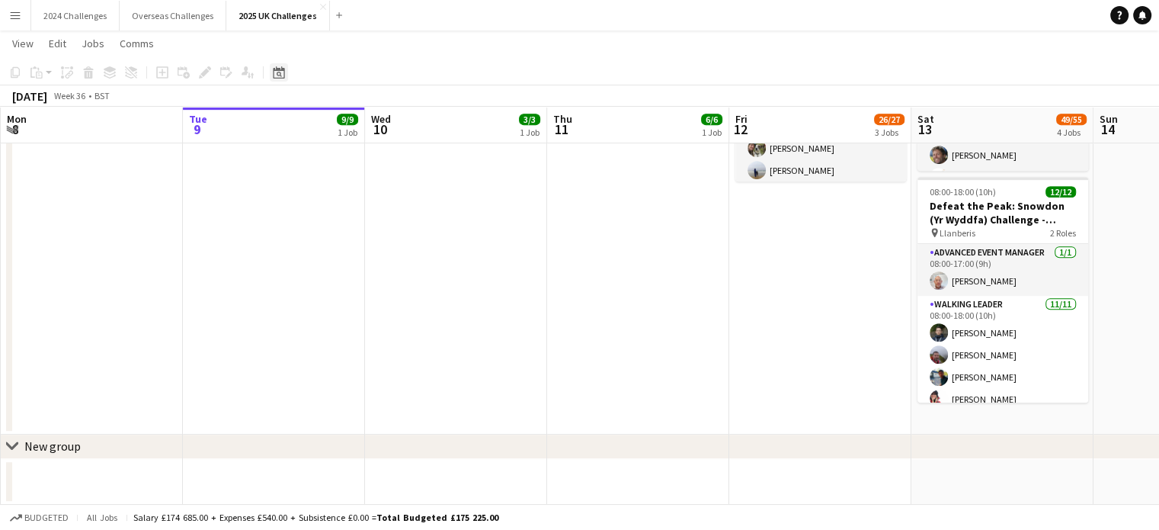
click at [280, 72] on icon "Date picker" at bounding box center [279, 72] width 12 height 12
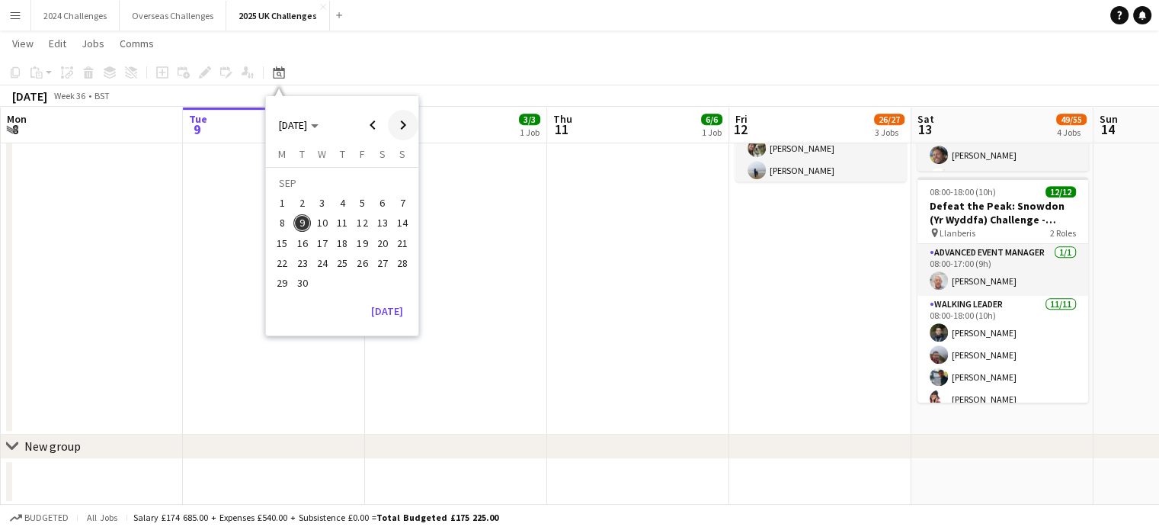
click at [393, 124] on span "Next month" at bounding box center [403, 125] width 30 height 30
click at [370, 220] on span "10" at bounding box center [363, 223] width 18 height 18
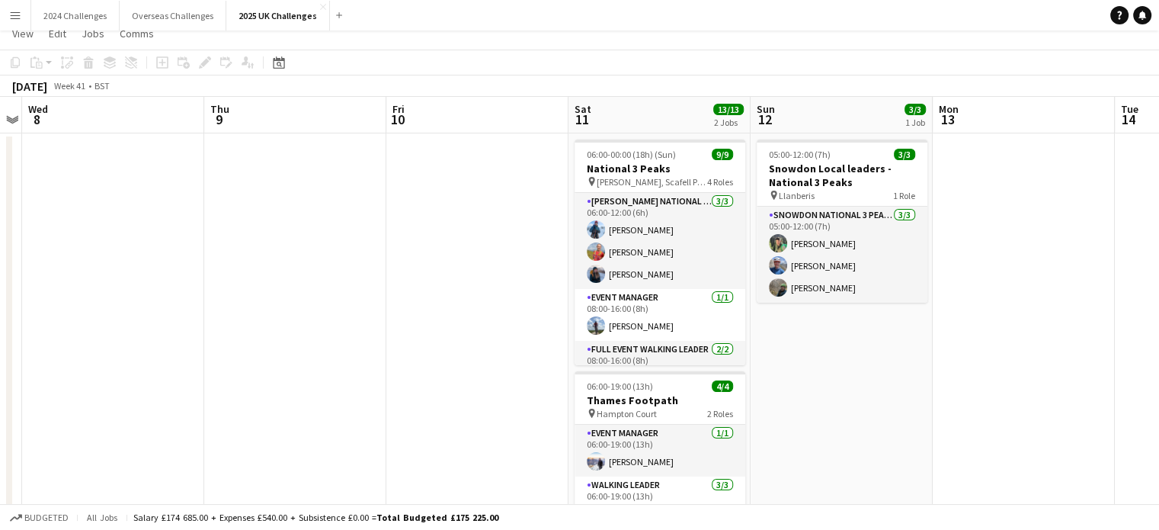
scroll to position [0, 0]
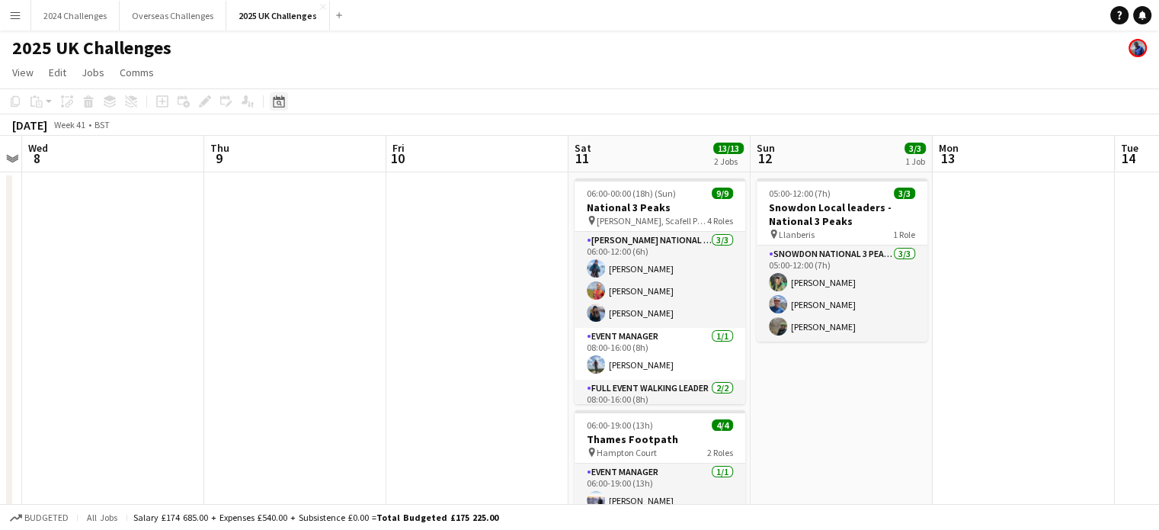
click at [285, 100] on div "Date picker" at bounding box center [279, 101] width 18 height 18
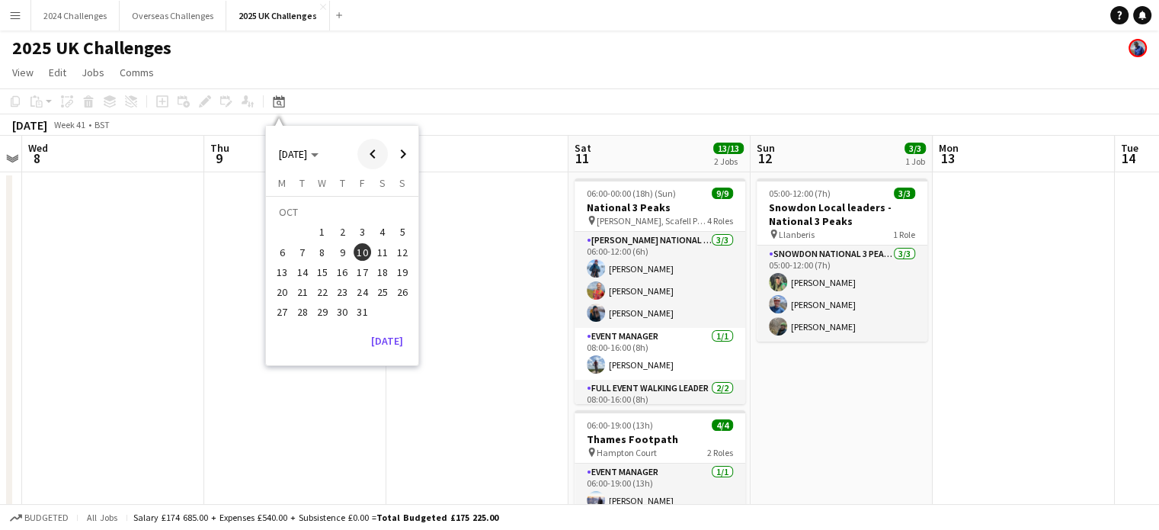
click at [375, 146] on span "Previous month" at bounding box center [372, 154] width 30 height 30
click at [377, 273] on span "20" at bounding box center [382, 272] width 18 height 18
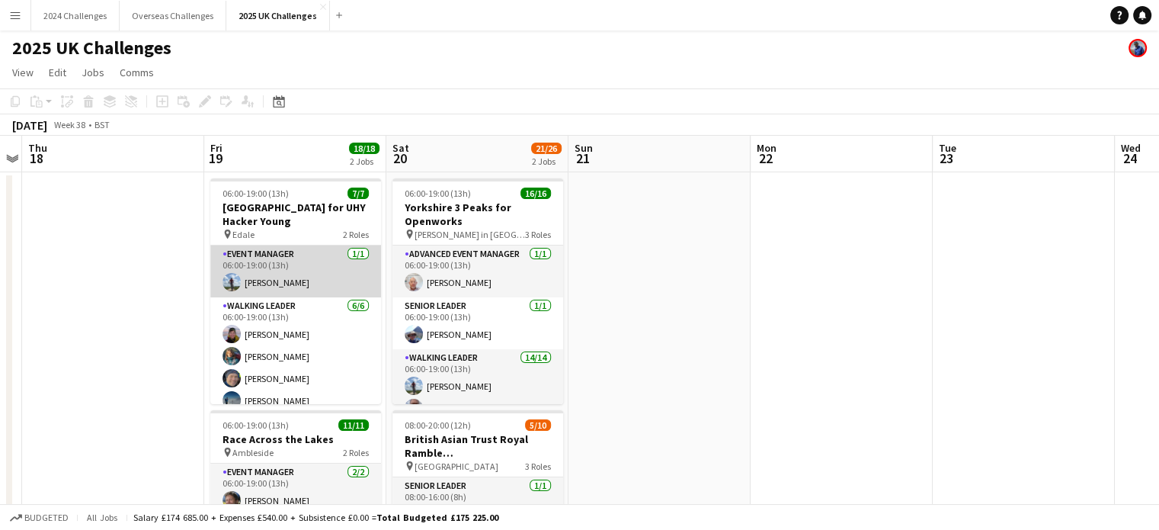
click at [274, 283] on app-card-role "Event Manager [DATE] 06:00-19:00 (13h) [PERSON_NAME]" at bounding box center [295, 271] width 171 height 52
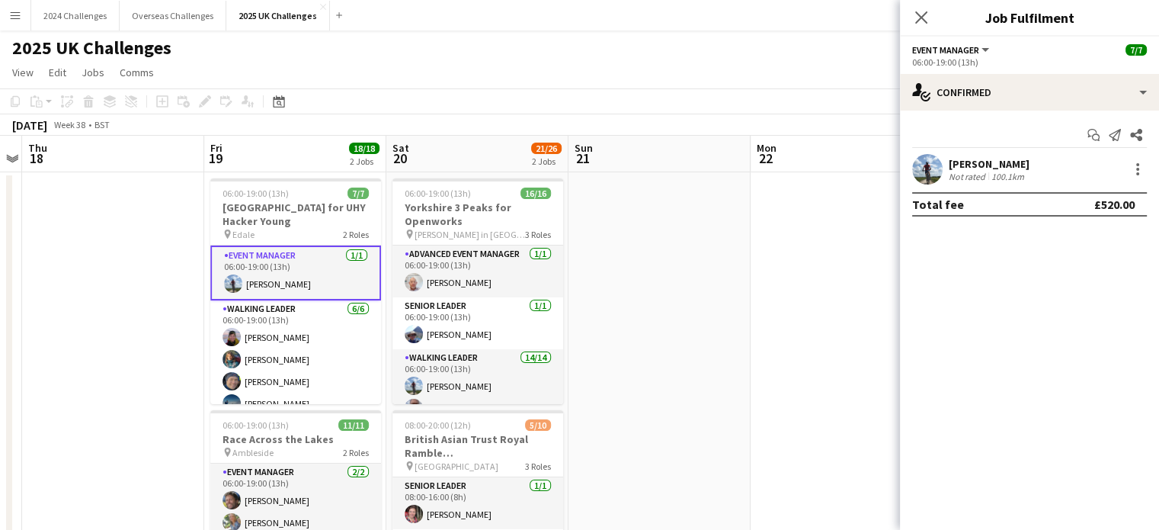
click at [997, 165] on div "[PERSON_NAME]" at bounding box center [989, 164] width 81 height 14
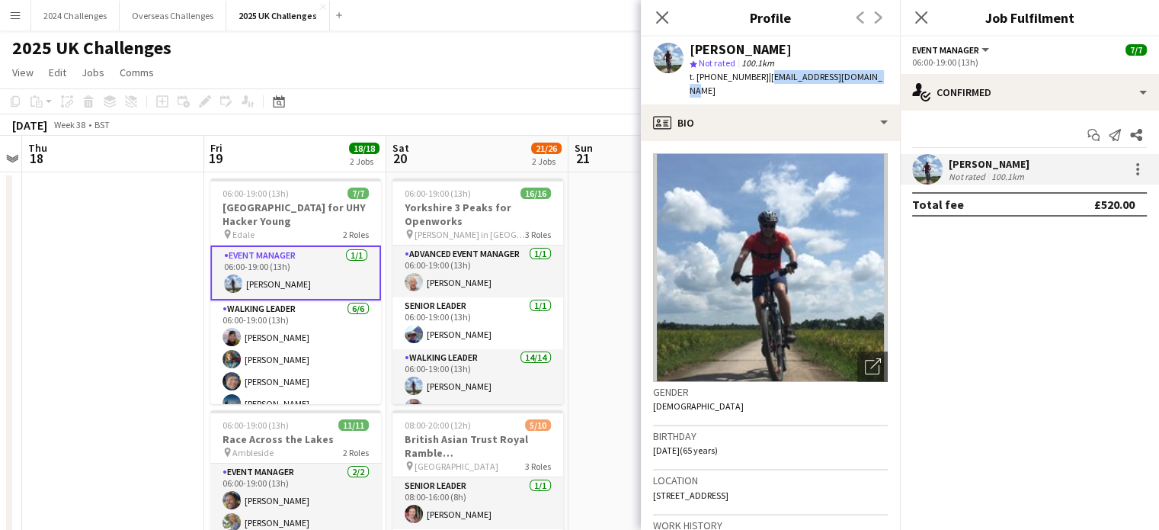
drag, startPoint x: 863, startPoint y: 75, endPoint x: 763, endPoint y: 75, distance: 99.8
click at [763, 75] on div "[PERSON_NAME] star Not rated 100.1km t. [PHONE_NUMBER] | [EMAIL_ADDRESS][DOMAIN…" at bounding box center [770, 71] width 259 height 68
copy span "[EMAIL_ADDRESS][DOMAIN_NAME]"
drag, startPoint x: 754, startPoint y: 78, endPoint x: 710, endPoint y: 74, distance: 44.4
click at [710, 74] on span "t. [PHONE_NUMBER]" at bounding box center [729, 76] width 79 height 11
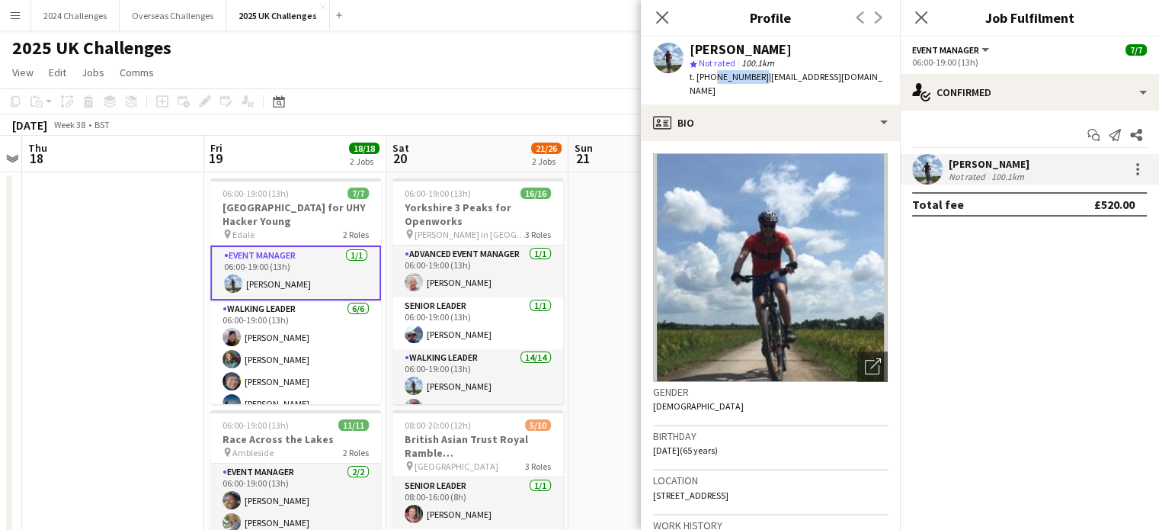
copy span "7713626292"
drag, startPoint x: 804, startPoint y: 479, endPoint x: 652, endPoint y: 477, distance: 151.6
click at [652, 477] on app-crew-profile-bio "Open photos pop-in Gender [DEMOGRAPHIC_DATA] Birthday [DEMOGRAPHIC_DATA] (65 ye…" at bounding box center [770, 335] width 259 height 389
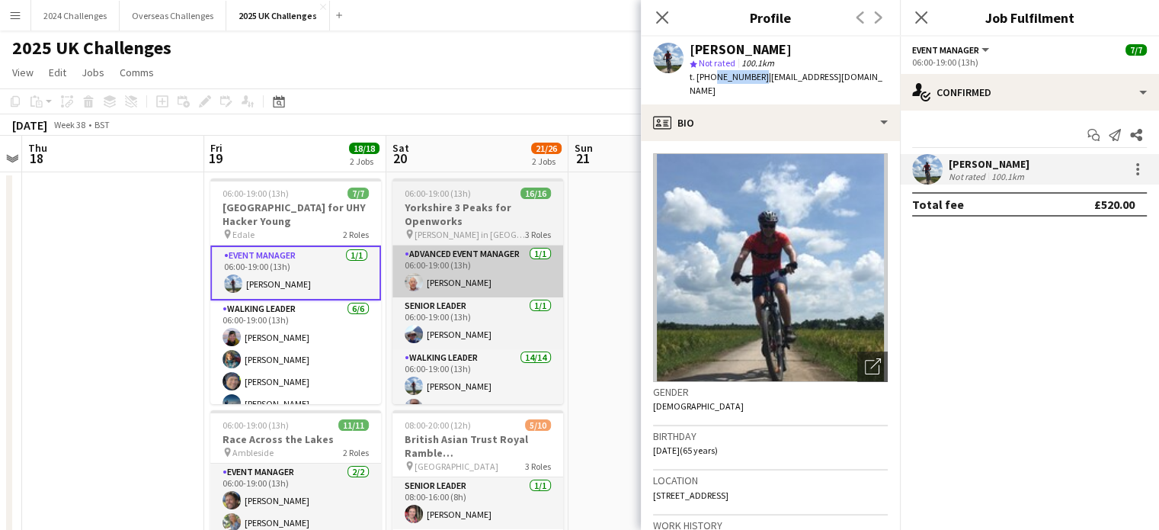
copy span "[STREET_ADDRESS]"
